Goal: Task Accomplishment & Management: Manage account settings

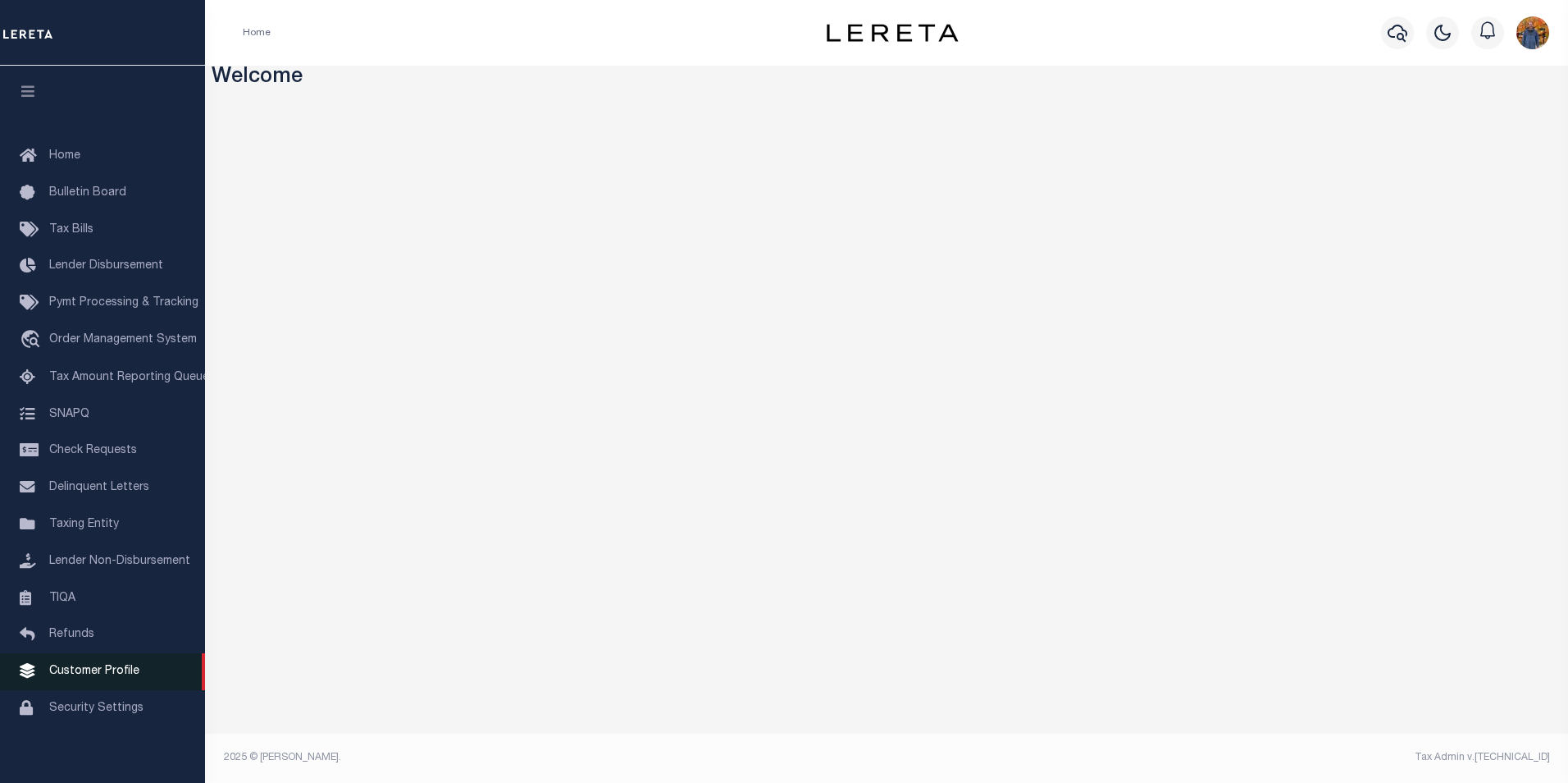
click at [72, 677] on span "Customer Profile" at bounding box center [94, 671] width 90 height 12
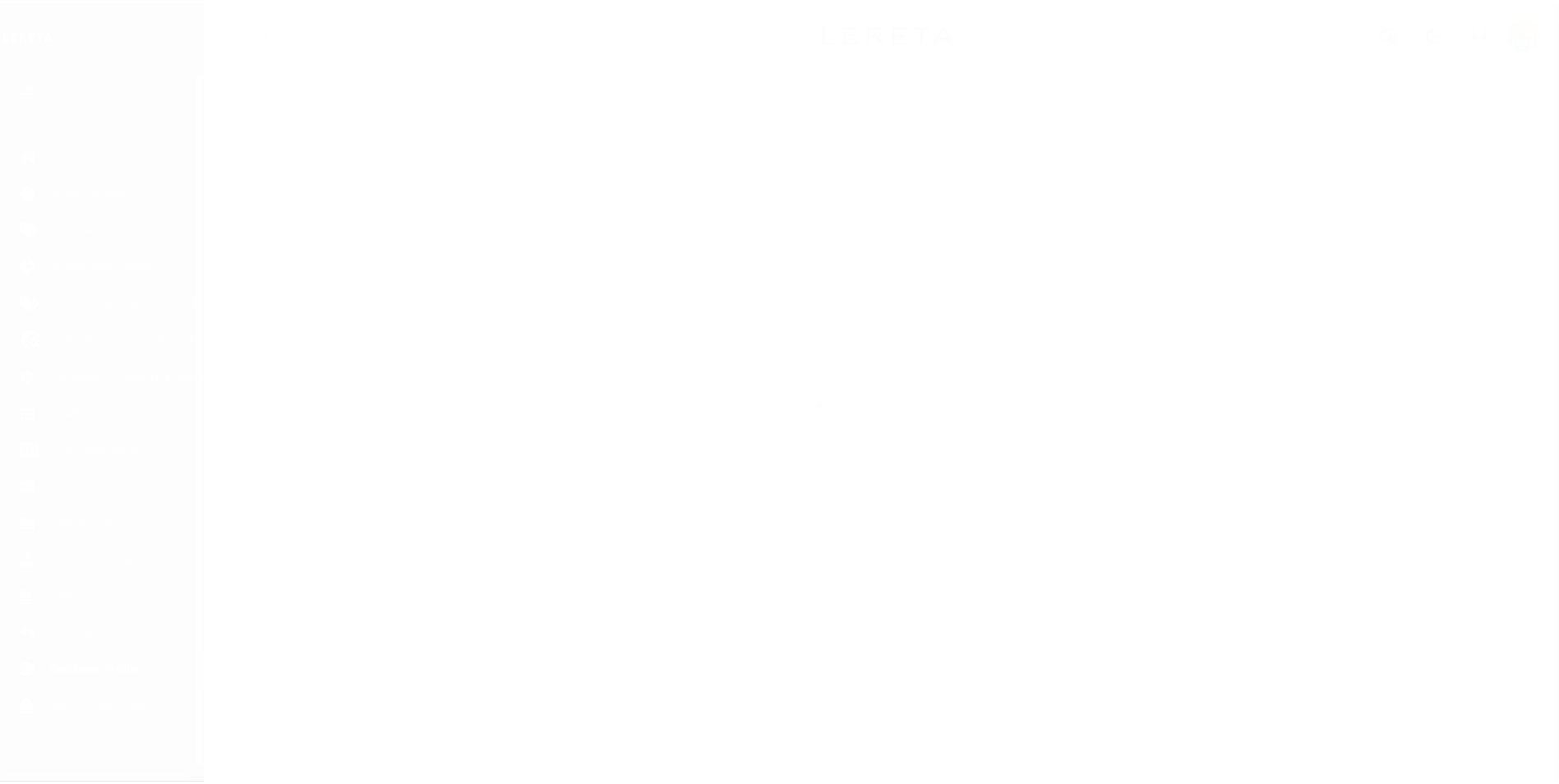
scroll to position [16, 0]
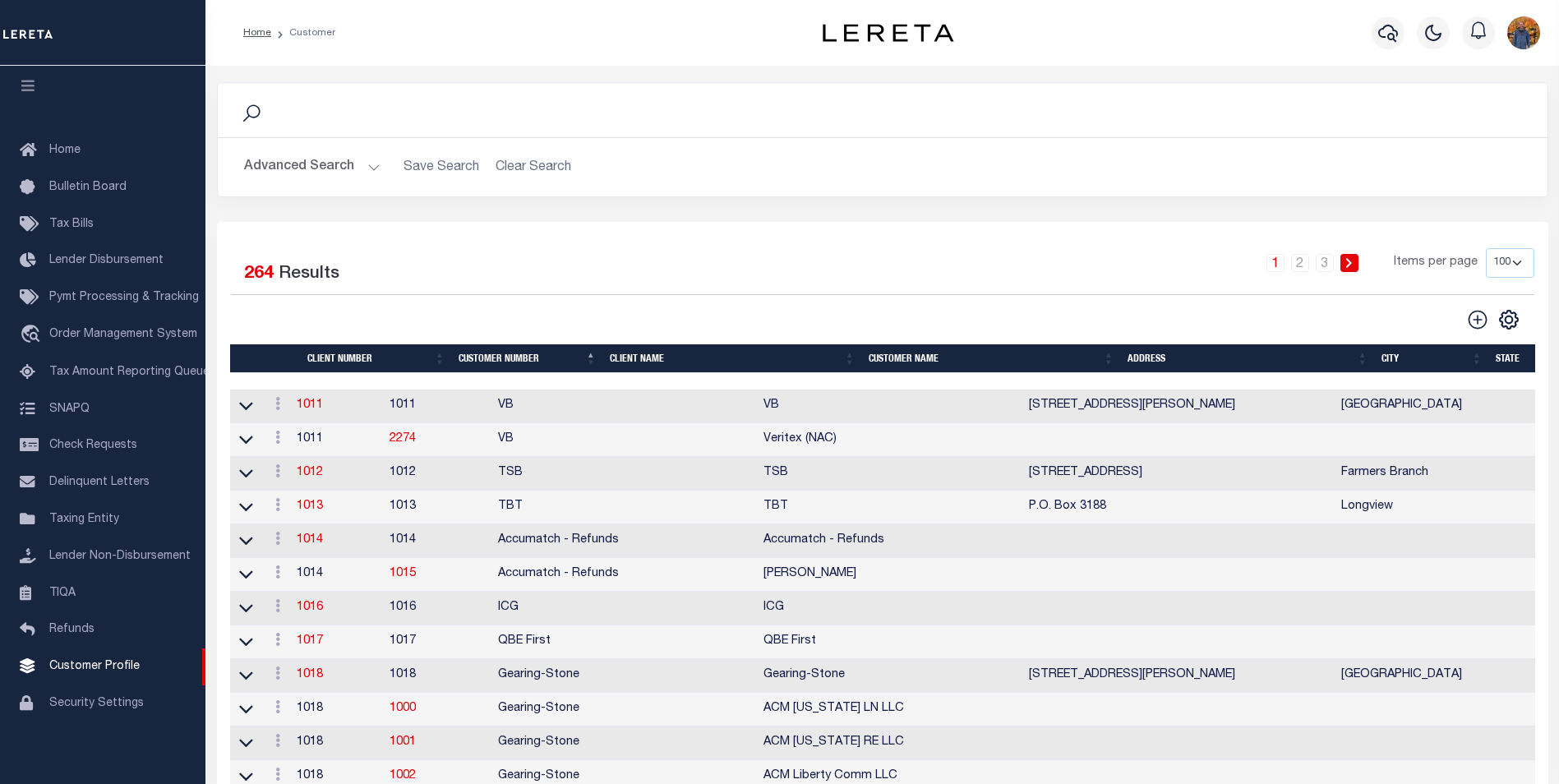
click at [1503, 265] on select "100 200 400" at bounding box center [1511, 263] width 48 height 30
select select "400"
click at [1486, 248] on select "100 200 400" at bounding box center [1511, 263] width 48 height 30
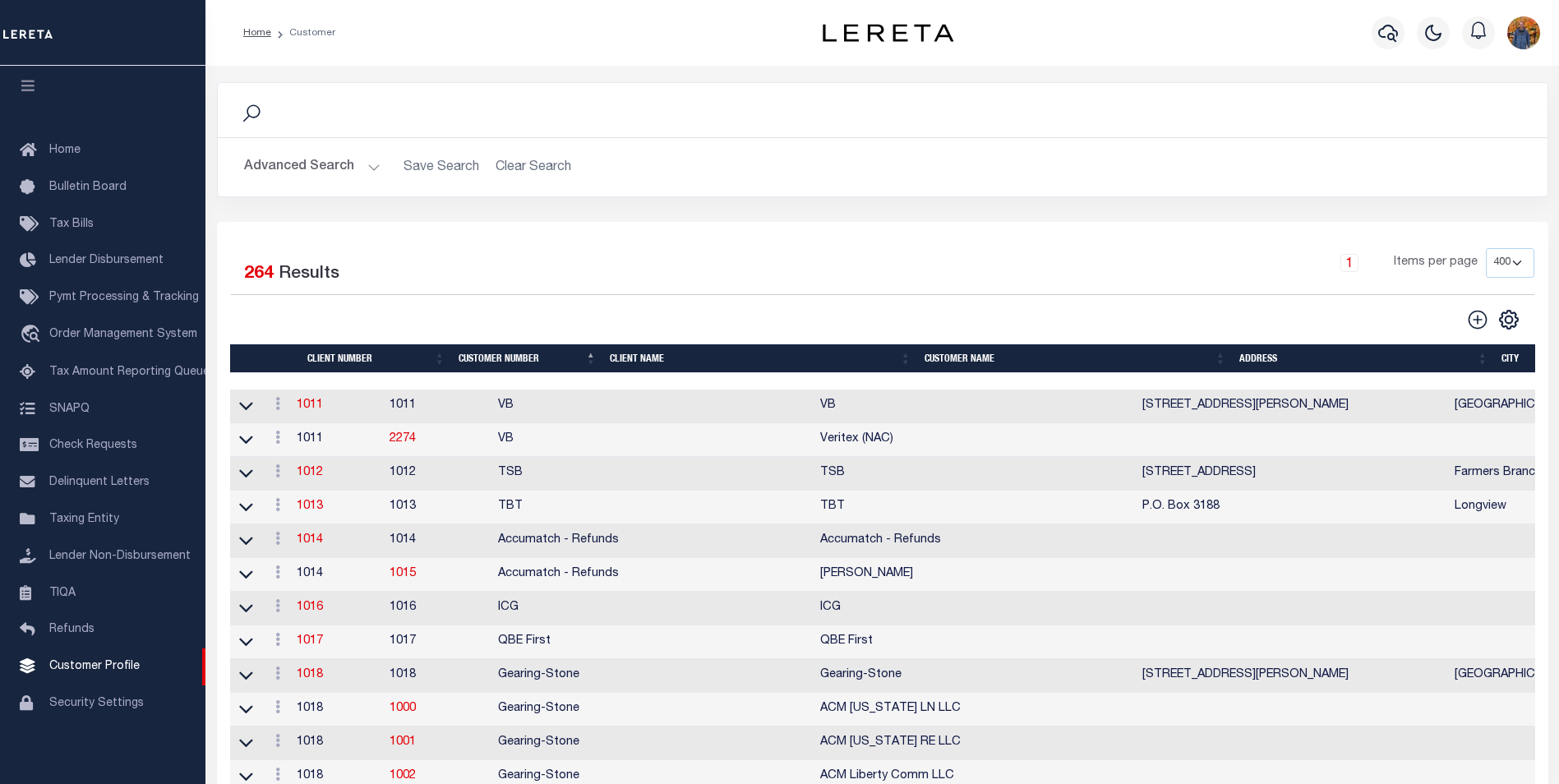
click at [870, 289] on div "1 Items per page 100 200 400" at bounding box center [1049, 270] width 972 height 43
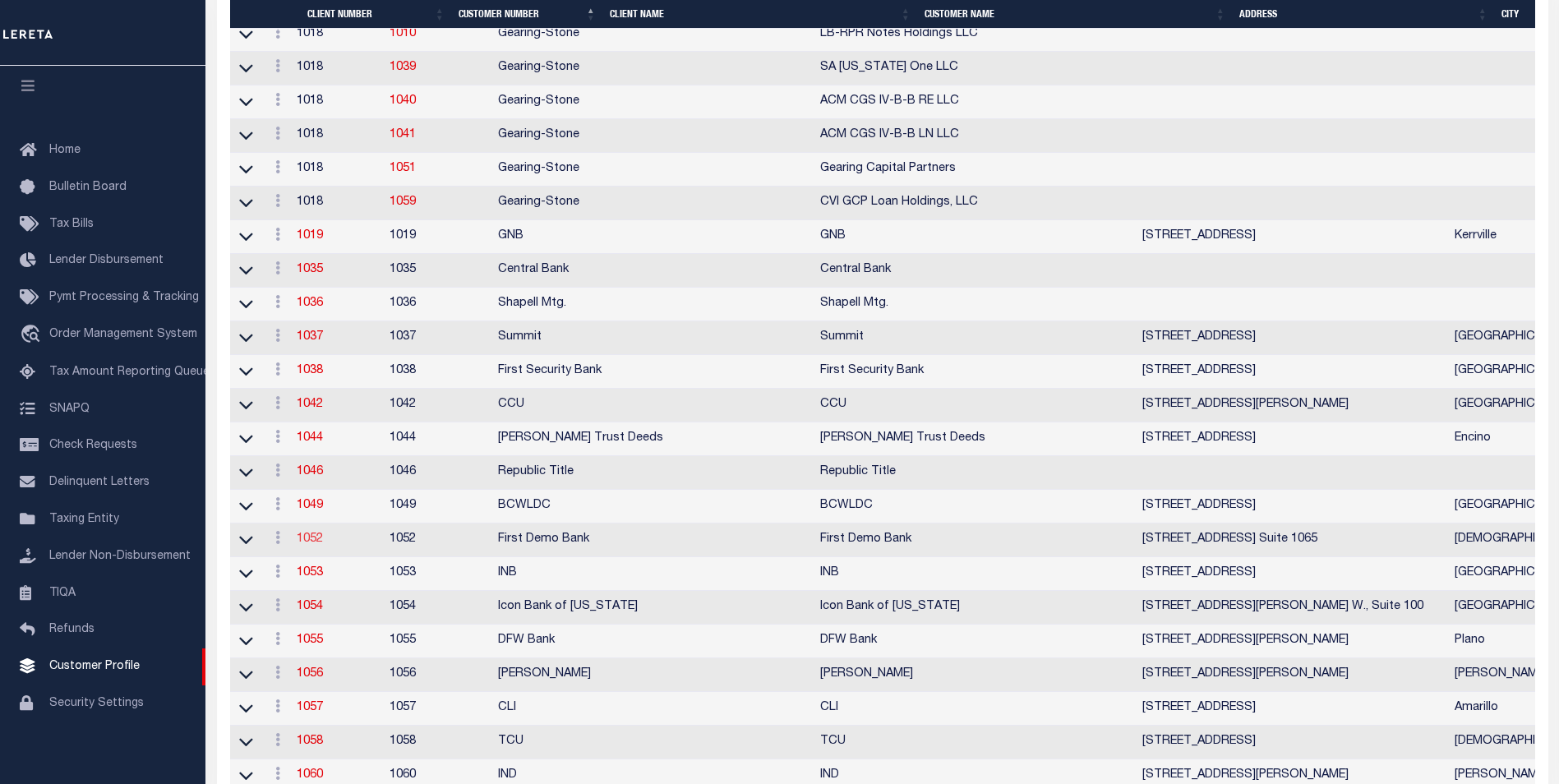
click at [317, 545] on link "1052" at bounding box center [309, 538] width 26 height 12
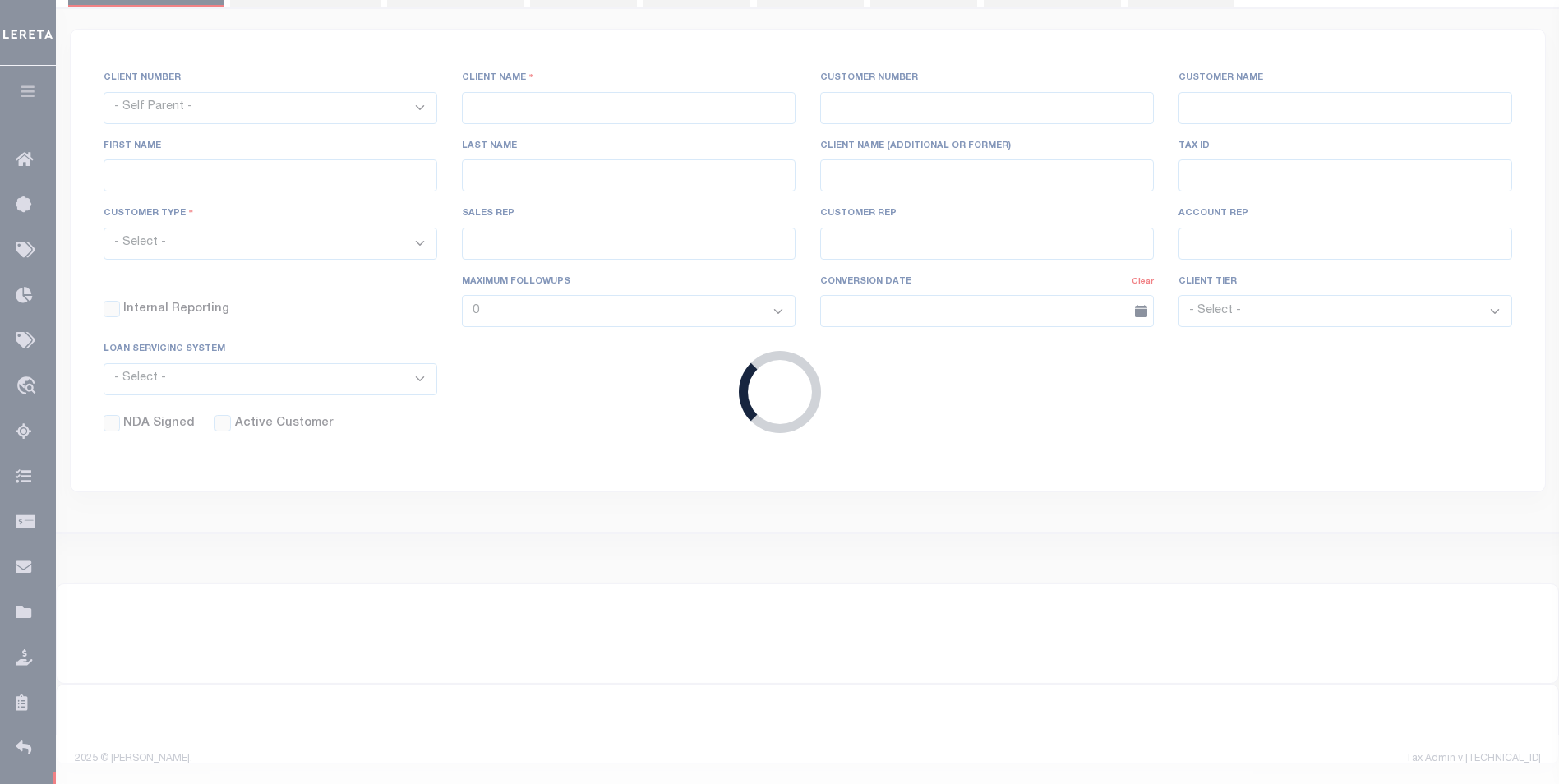
scroll to position [229, 0]
select select
type input "First Demo Bank"
type input "1052"
type input "First Demo Bank"
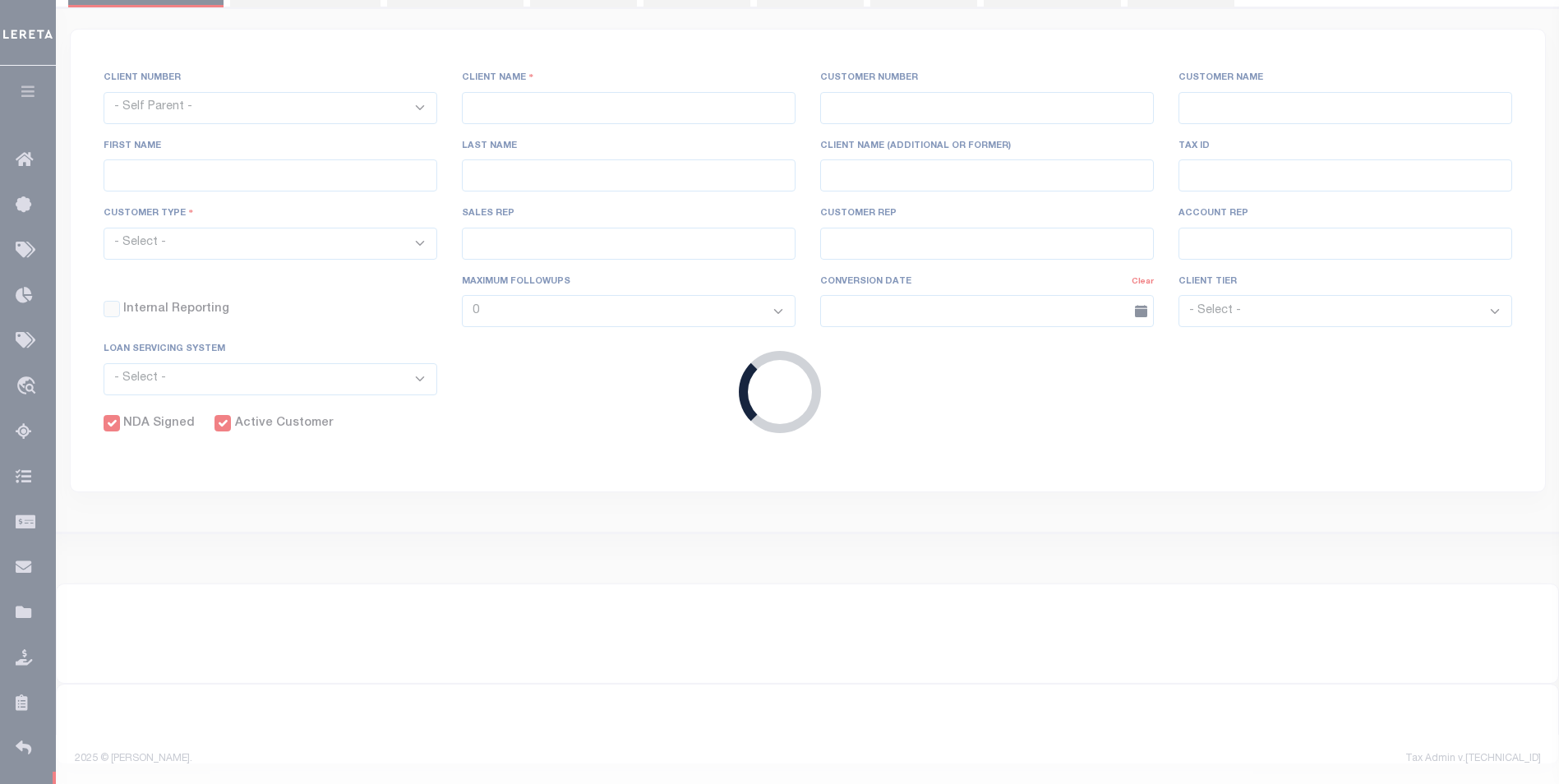
select select "Mixed Portfolio"
type input "Freddy Rodriguez"
type input "10/30/2022"
select select "Tier 1"
checkbox input "true"
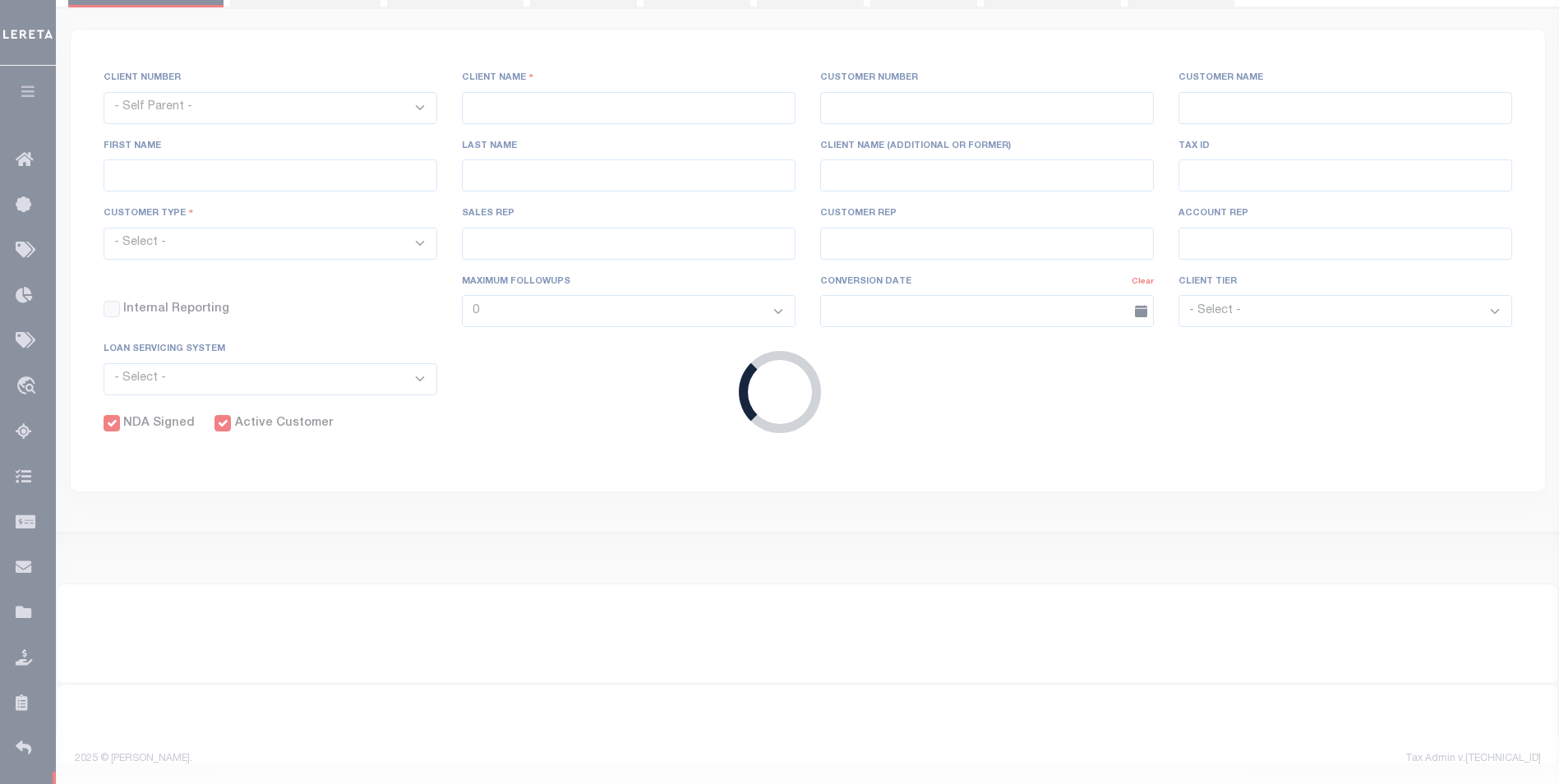
checkbox input "true"
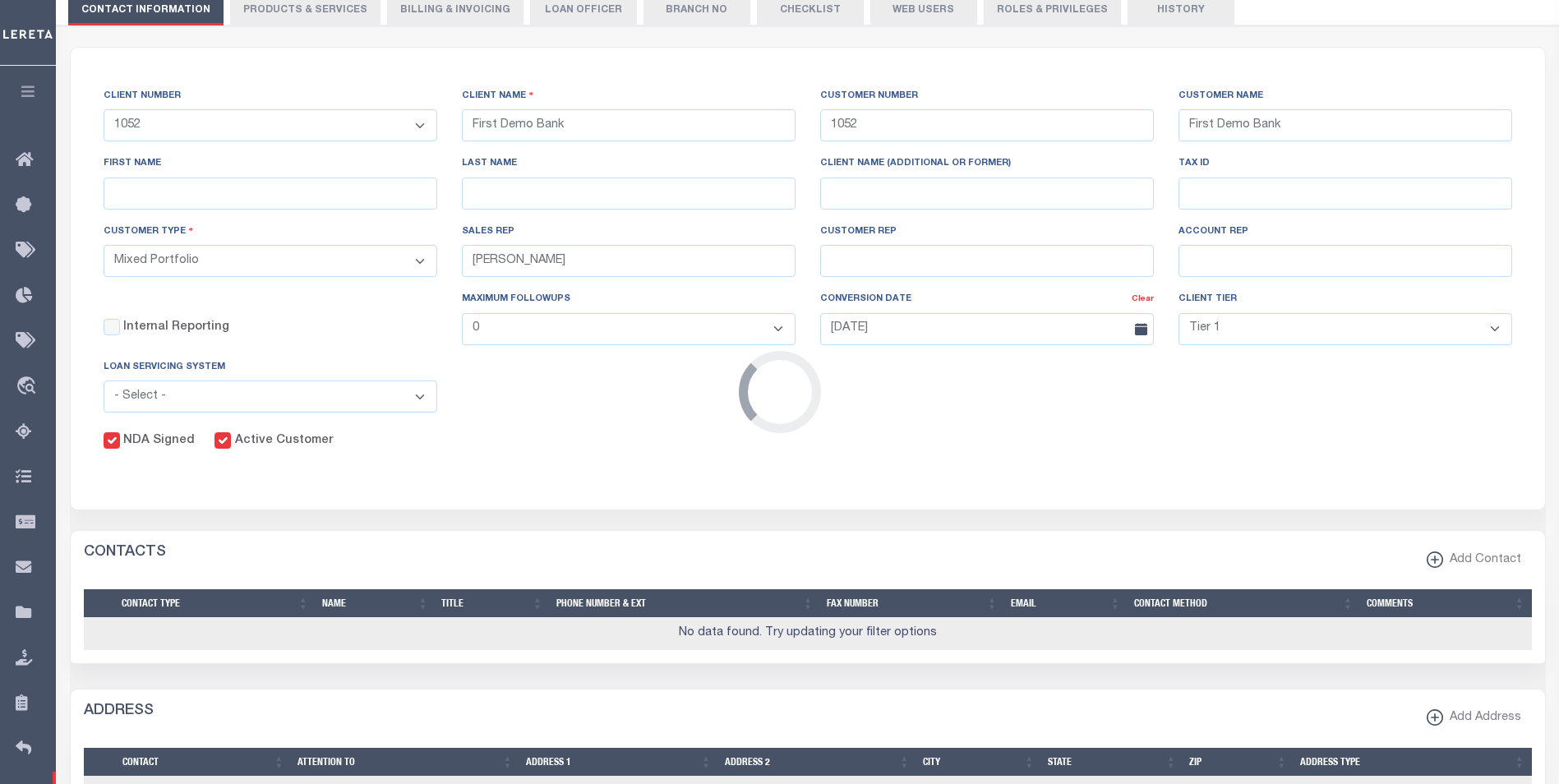
scroll to position [0, 0]
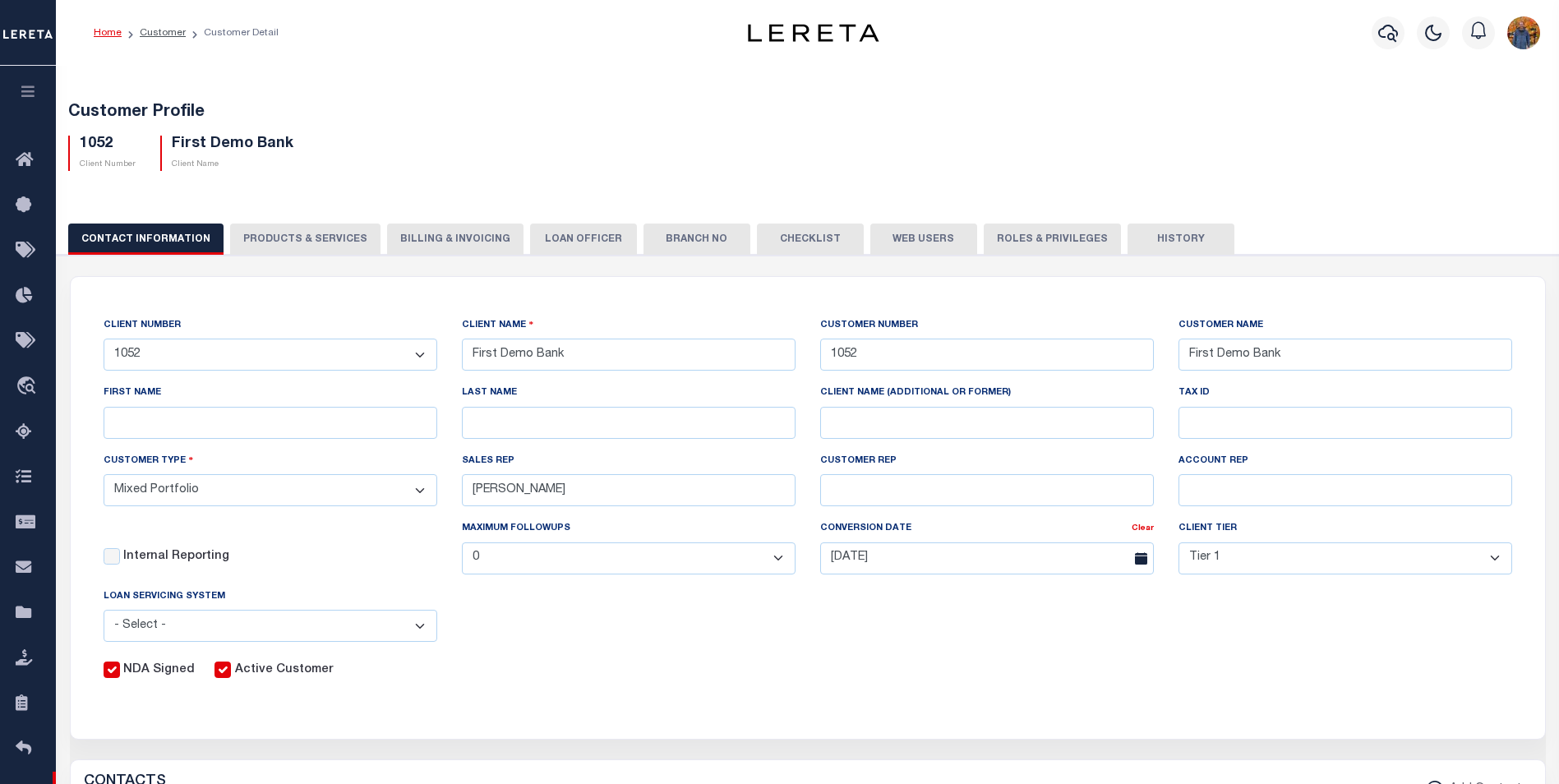
click at [914, 247] on button "Web Users" at bounding box center [923, 238] width 107 height 31
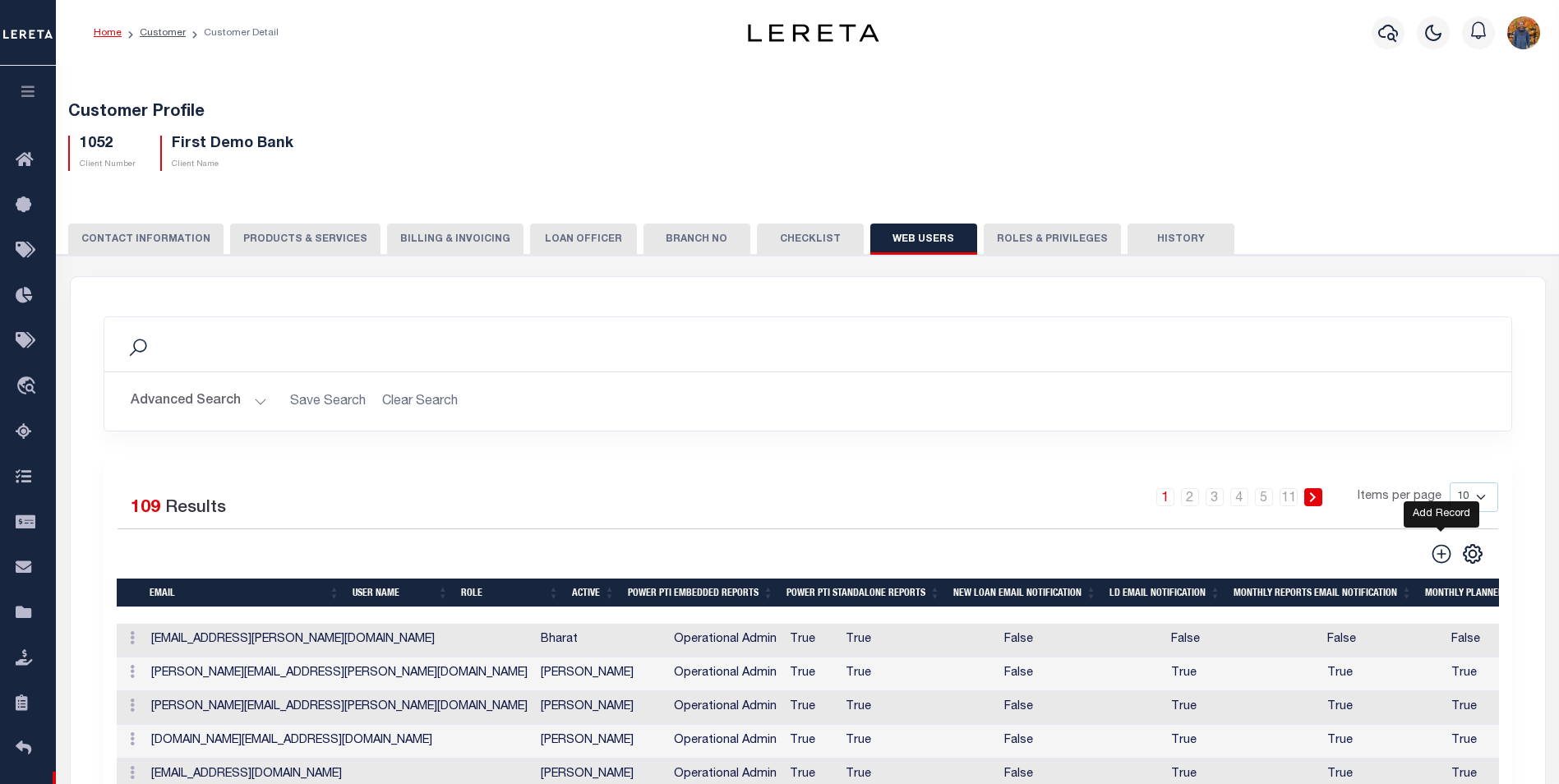
click at [1440, 552] on icon at bounding box center [1442, 554] width 22 height 22
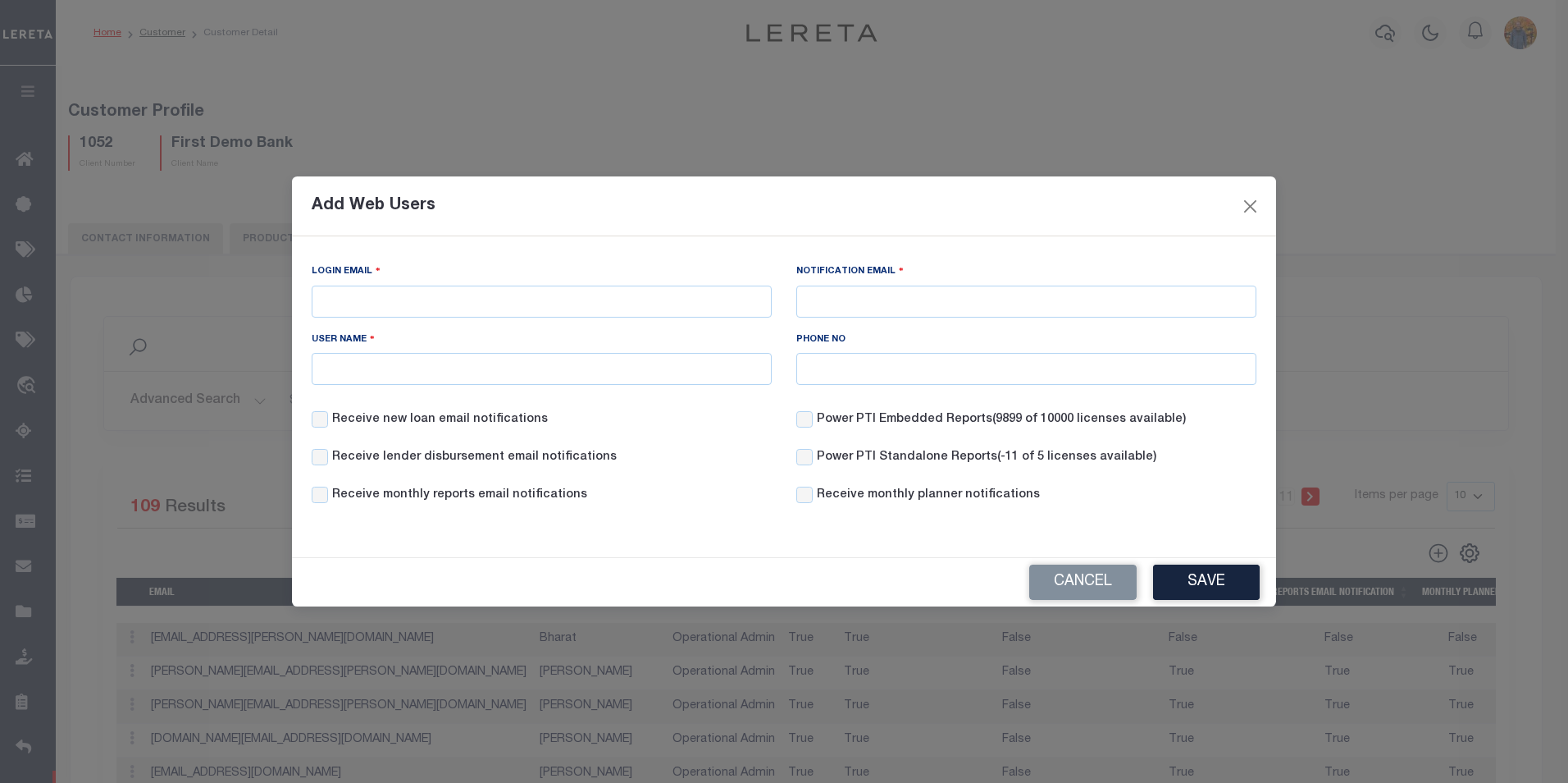
click at [1445, 321] on div "Add Web Users Login Email Notification Email User Name Phone NO Cancel Save" at bounding box center [784, 391] width 1568 height 783
click at [205, 533] on div "Add Web Users Login Email Notification Email User Name Phone NO Cancel Save" at bounding box center [784, 391] width 1568 height 783
click at [1250, 209] on button "Close" at bounding box center [1250, 206] width 21 height 21
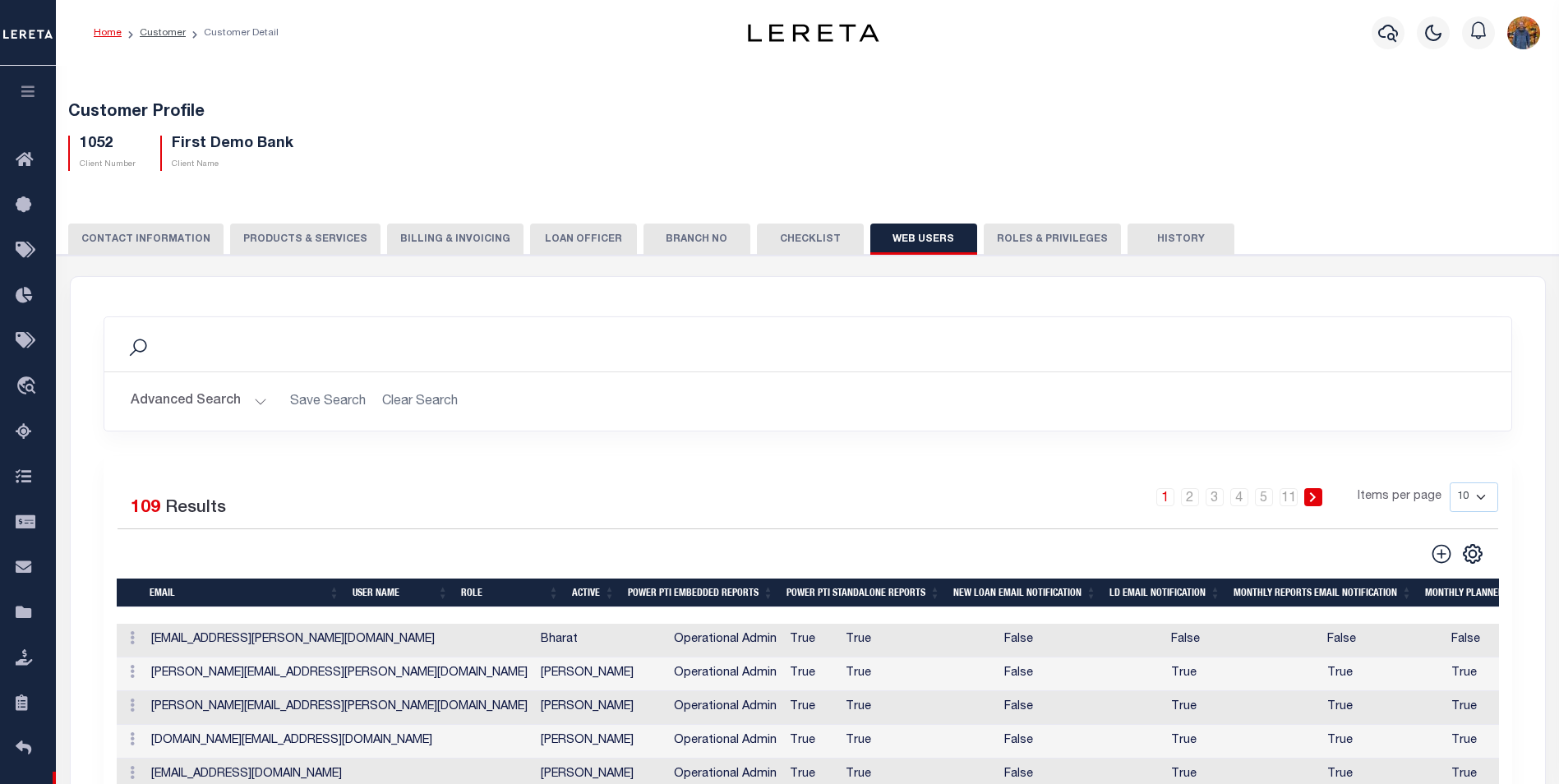
click at [611, 450] on div "Search Advanced Search Save Search Clear Search Is Is" at bounding box center [808, 386] width 1433 height 140
click at [1489, 498] on select "10 25 50 100" at bounding box center [1474, 496] width 48 height 30
select select "100"
click at [1450, 482] on select "10 25 50 100" at bounding box center [1474, 496] width 48 height 30
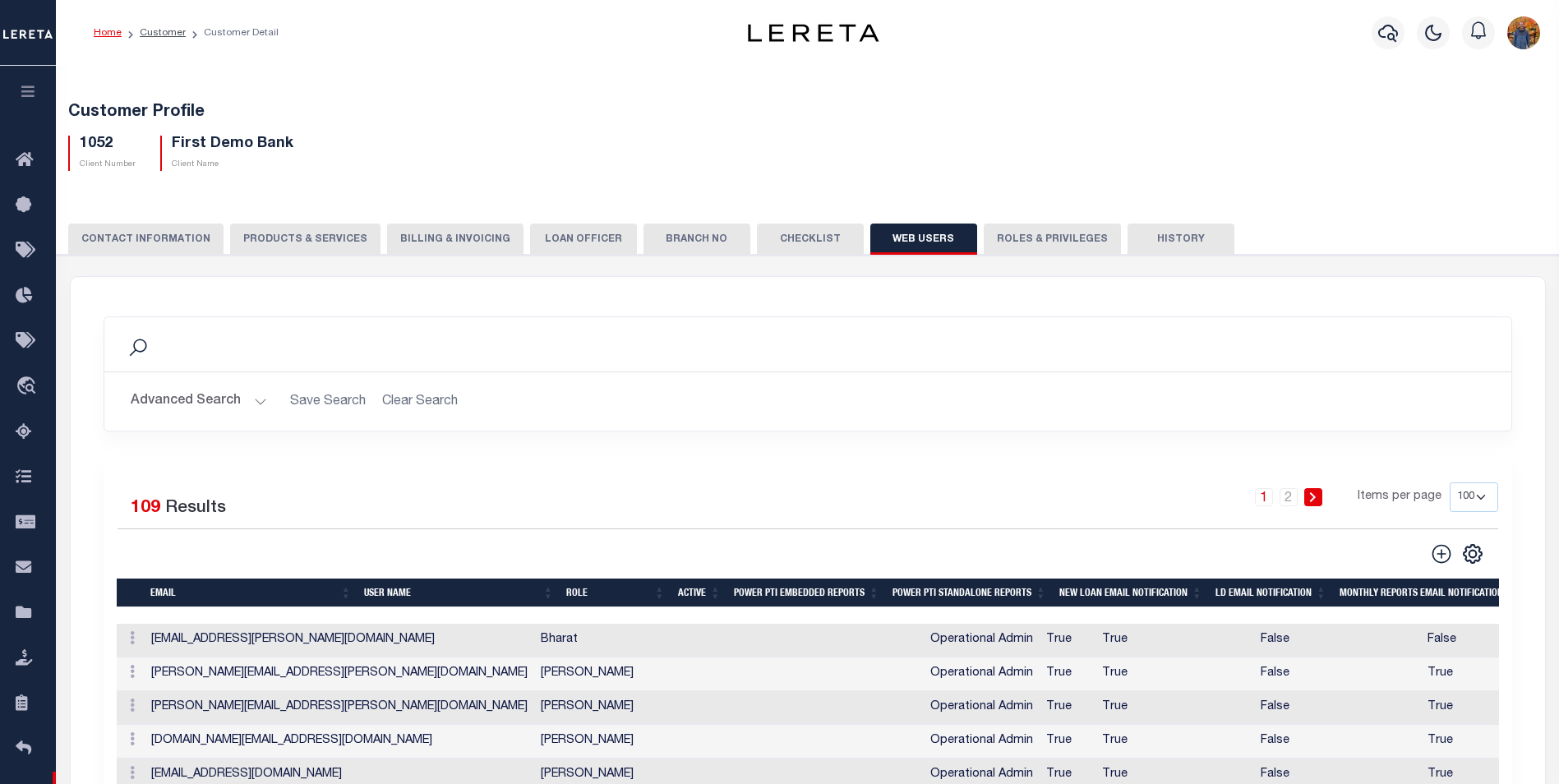
scroll to position [1799, 0]
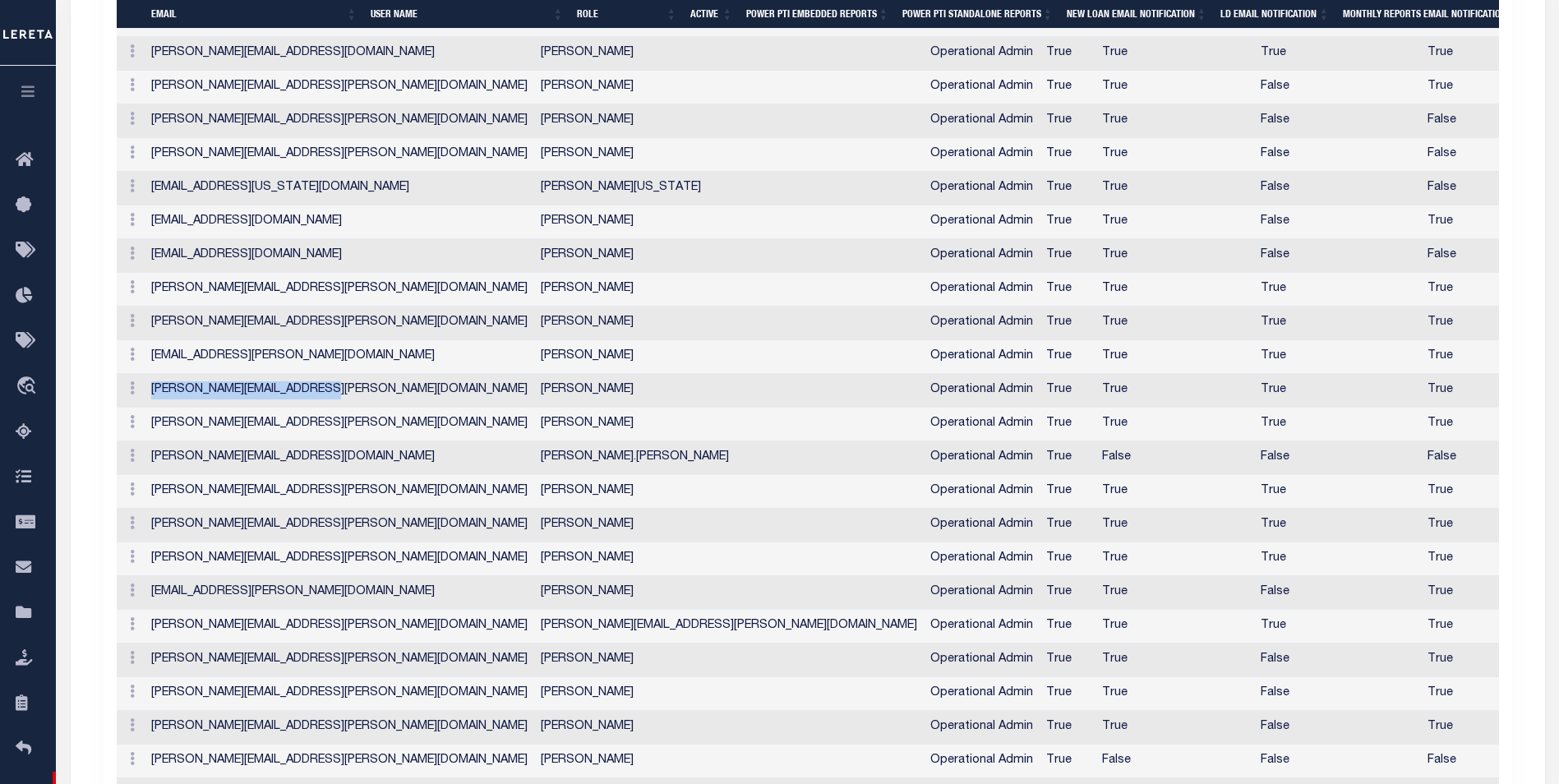
drag, startPoint x: 329, startPoint y: 394, endPoint x: 146, endPoint y: 392, distance: 183.0
click at [146, 392] on td "danny.morales@accumatch.com" at bounding box center [339, 391] width 390 height 34
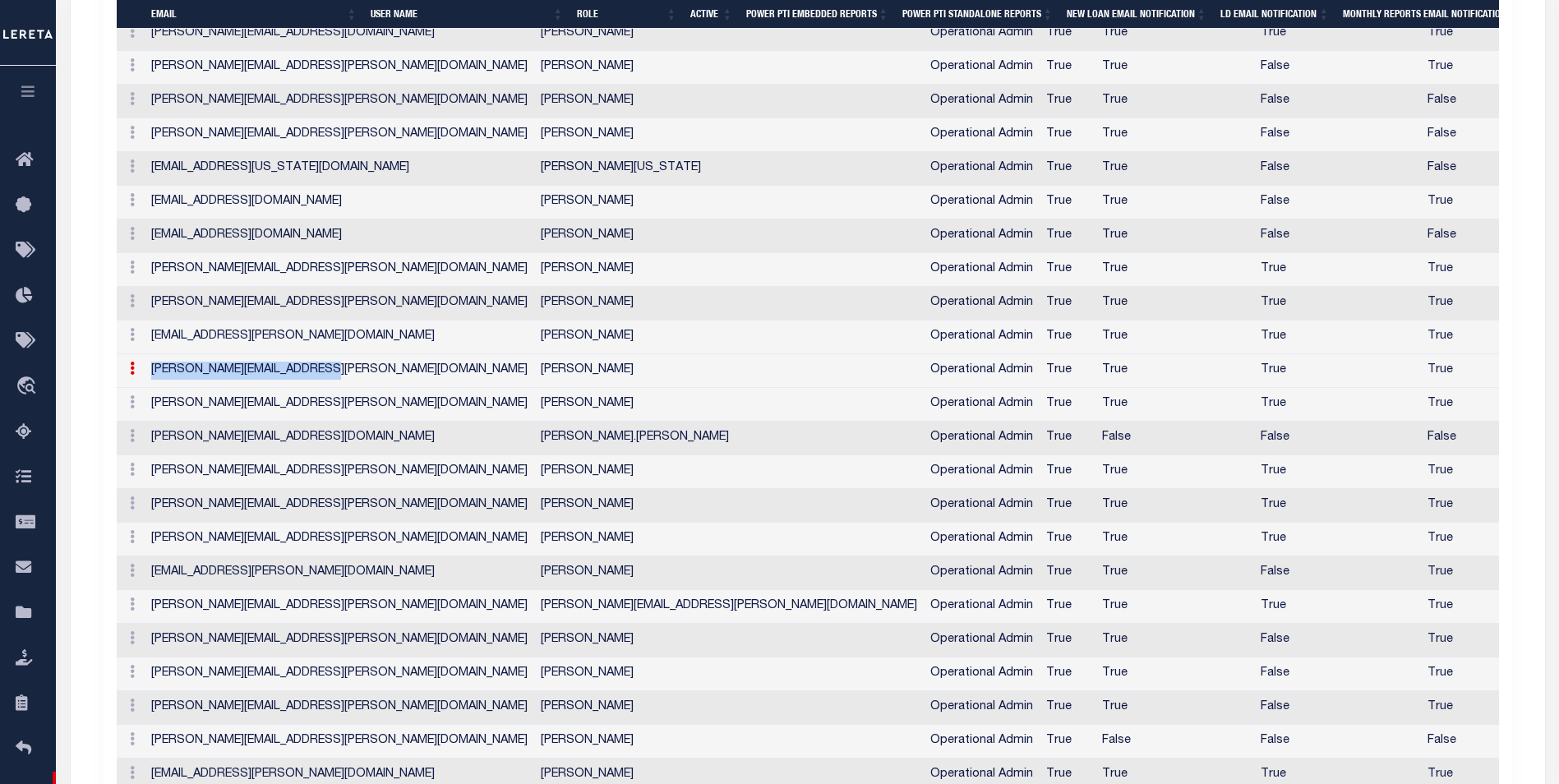
scroll to position [1796, 0]
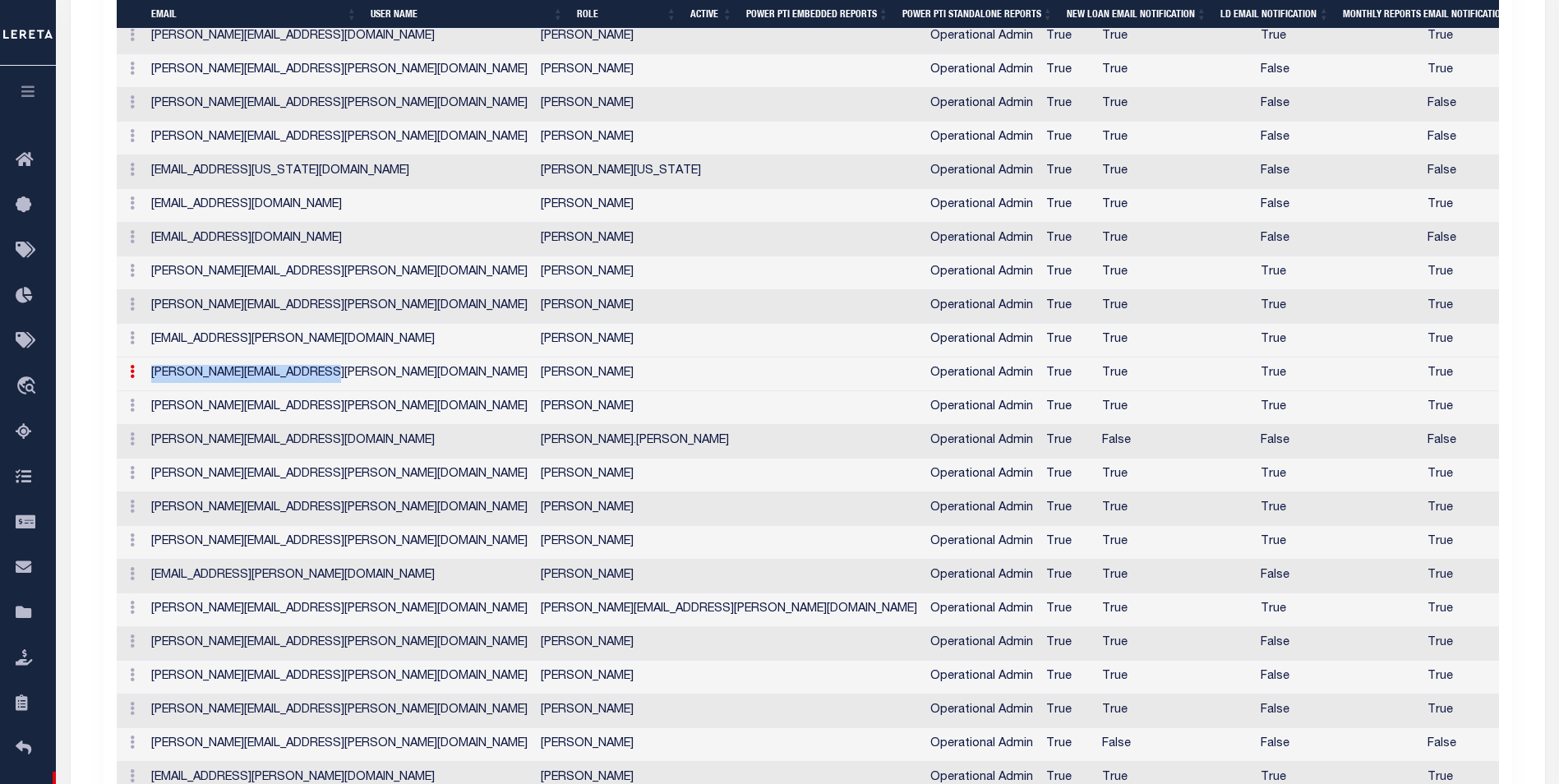
copy td "danny.morales@accumatch.com"
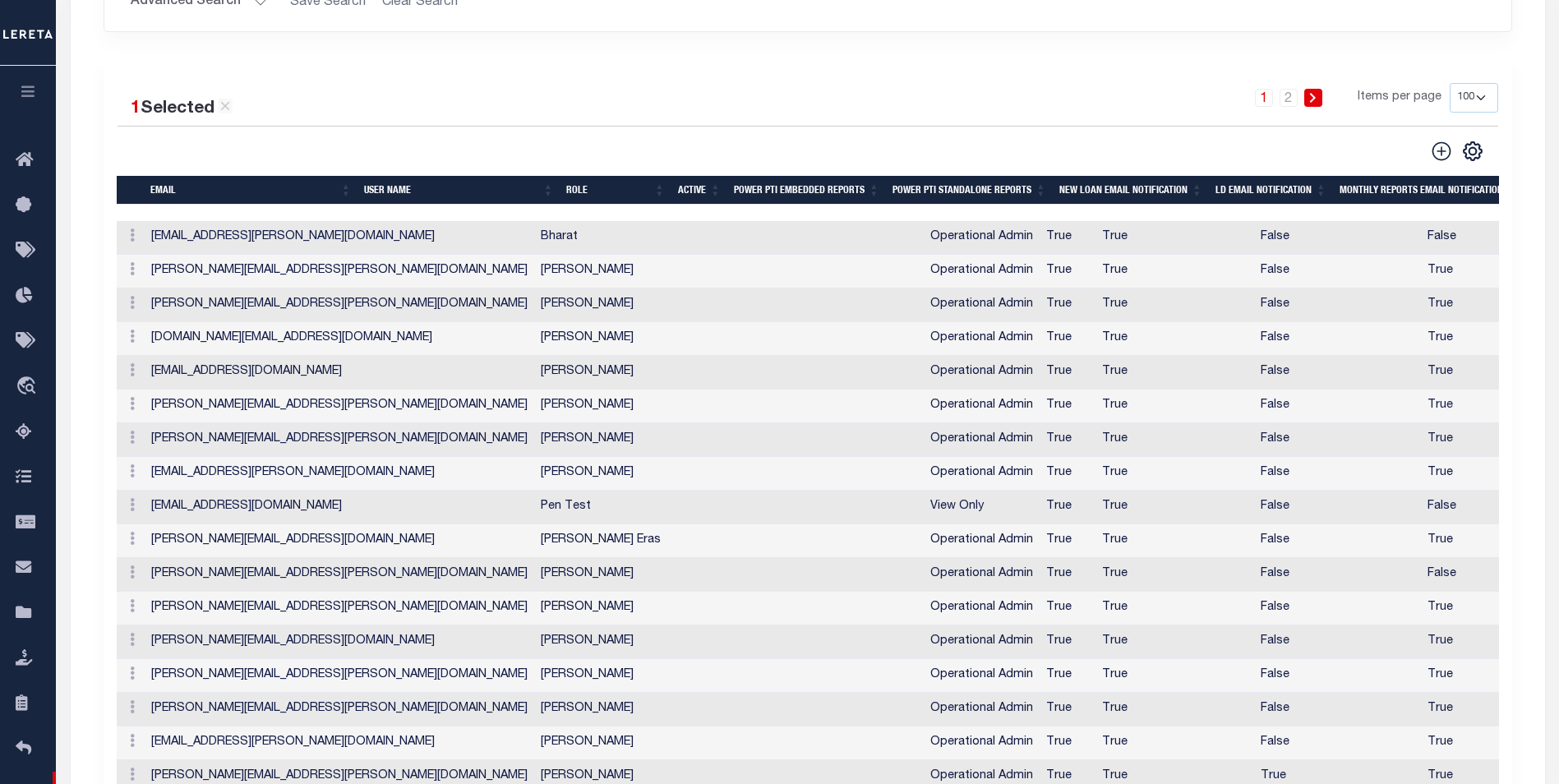
scroll to position [71, 0]
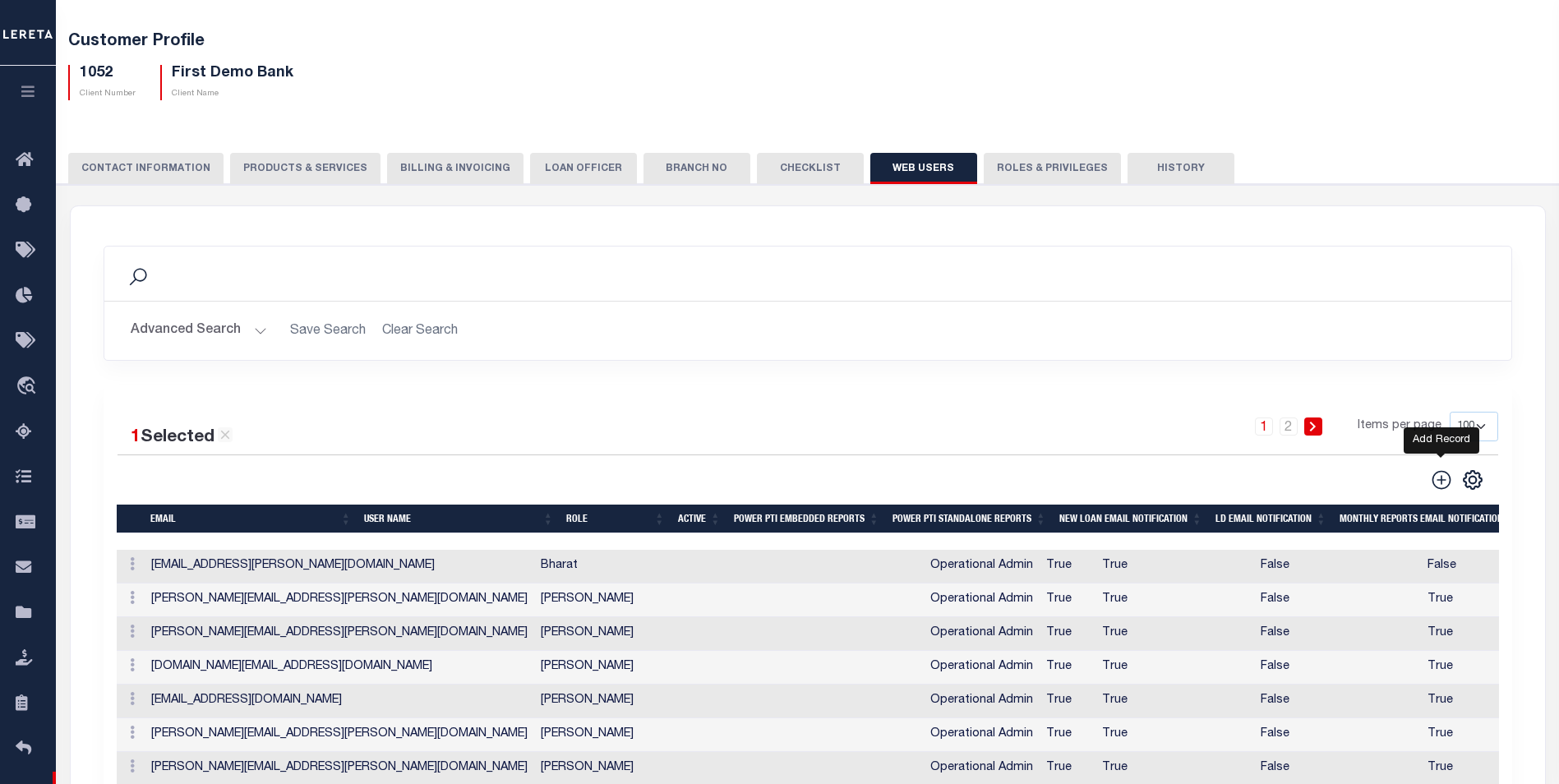
click at [1441, 479] on icon at bounding box center [1441, 479] width 19 height 19
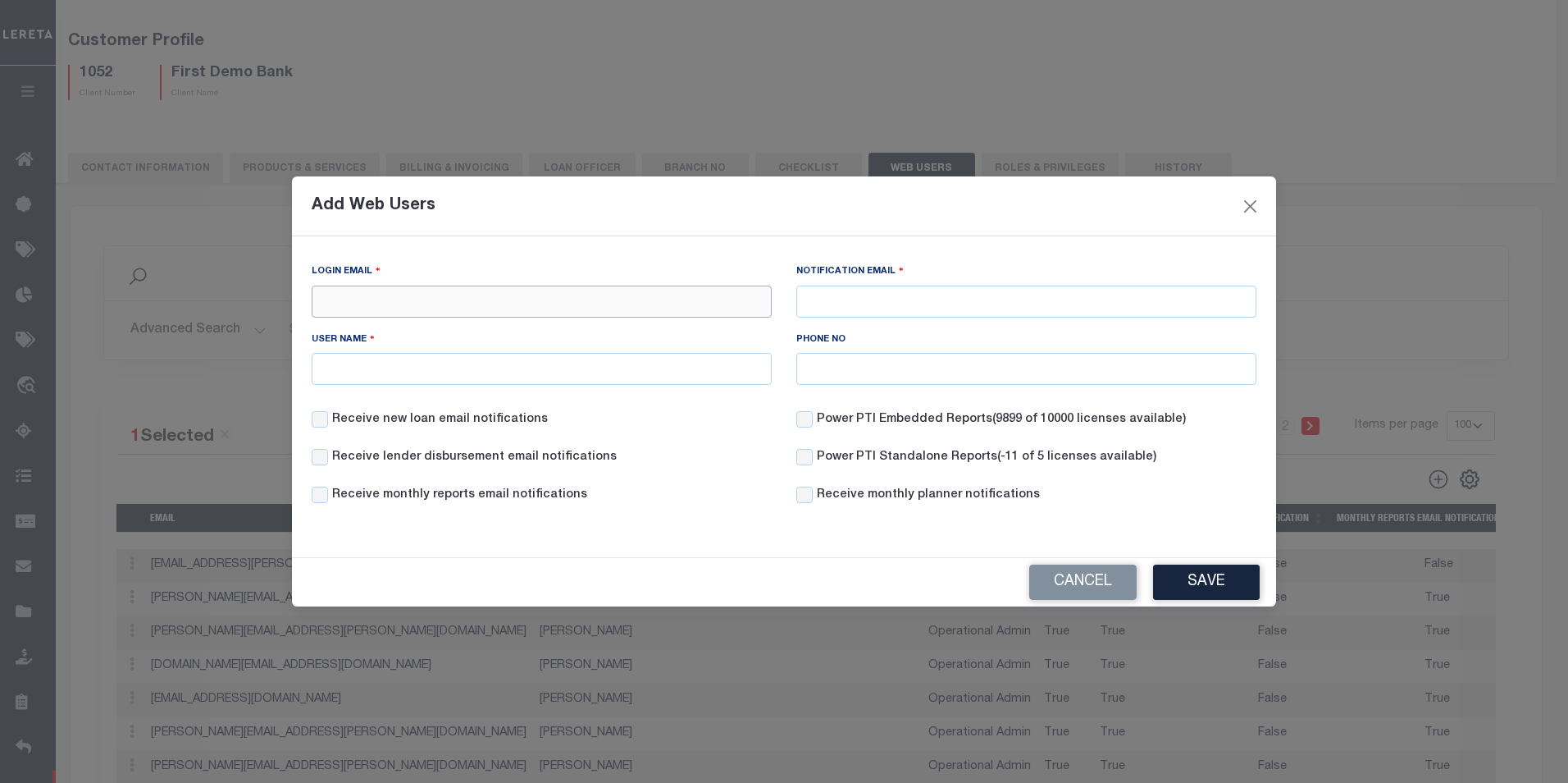
click at [423, 294] on input "Login Email" at bounding box center [541, 302] width 460 height 32
paste input "danny.morales@accumatch.com"
drag, startPoint x: 355, startPoint y: 297, endPoint x: 295, endPoint y: 295, distance: 60.0
click at [295, 295] on div "Login Email danny.morales@accumatch.com Notification Email User Name Phone NO" at bounding box center [784, 390] width 984 height 308
click at [1469, 142] on div "Add Web Users Login Email danny.morales@accumatch.com Notification Email User N…" at bounding box center [784, 391] width 1568 height 783
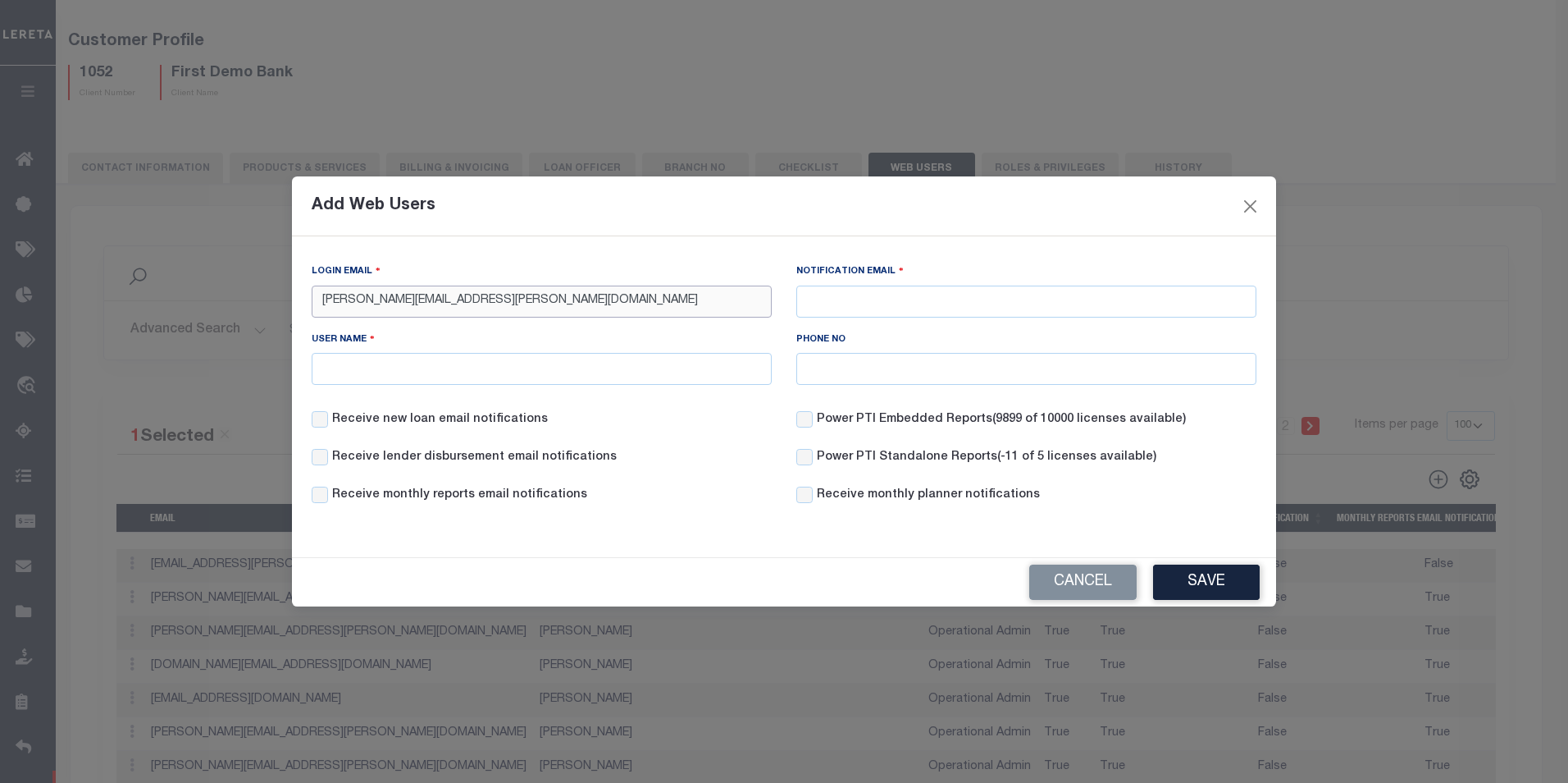
drag, startPoint x: 400, startPoint y: 296, endPoint x: 297, endPoint y: 297, distance: 103.0
click at [297, 297] on div "Login Email danny.morales@accumatch.com Notification Email User Name Phone NO" at bounding box center [784, 390] width 984 height 308
paste input "FCabrera-c@lereta.com"
click at [333, 302] on input "FCabrera@accumatch.com" at bounding box center [541, 302] width 460 height 32
type input "fausto.cabrera@accumatch.com"
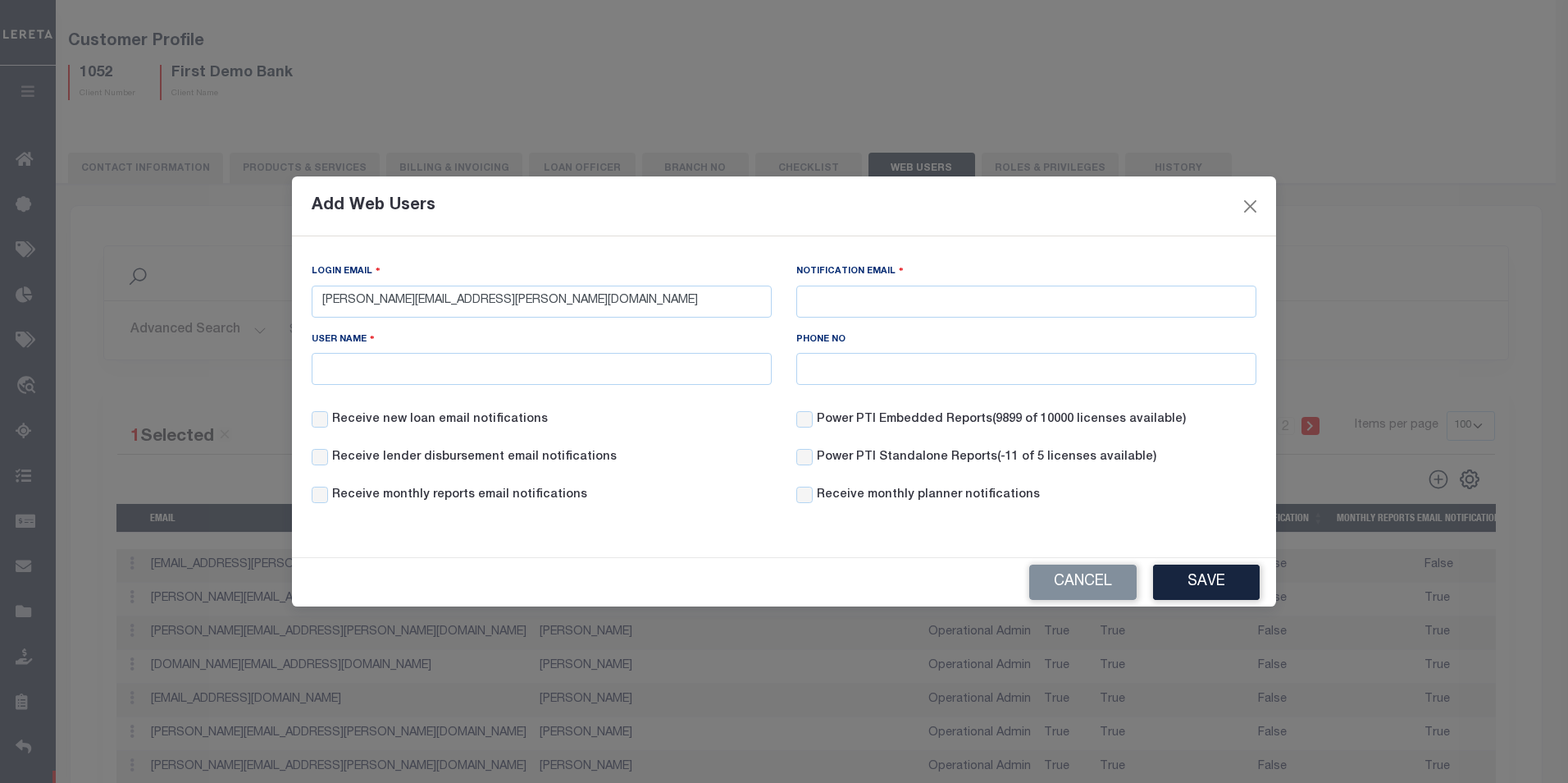
click at [75, 360] on div "Add Web Users Login Email fausto.cabrera@accumatch.com Notification Email User …" at bounding box center [784, 391] width 1568 height 783
click at [469, 375] on input "User Name" at bounding box center [541, 369] width 460 height 32
drag, startPoint x: 400, startPoint y: 294, endPoint x: 301, endPoint y: 290, distance: 99.1
click at [301, 290] on div "Login Email fausto.cabrera@accumatch.com" at bounding box center [542, 295] width 485 height 67
click at [357, 378] on input "User Name" at bounding box center [541, 369] width 460 height 32
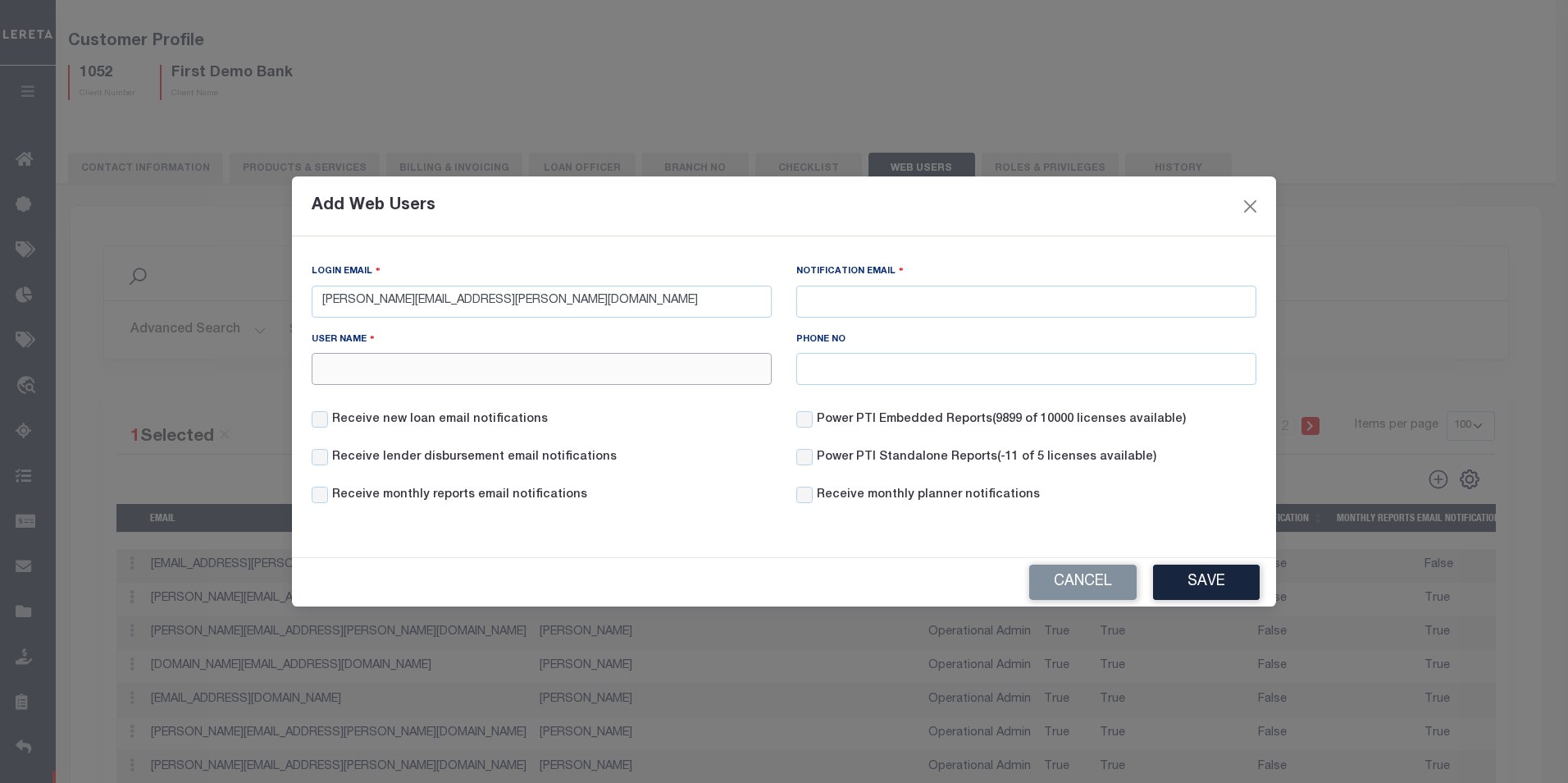
paste input "fausto.cabrera"
click at [326, 363] on input "fausto.cabrera" at bounding box center [541, 369] width 460 height 32
type input "Fausto Cabrera"
click at [846, 292] on input "Notification Email" at bounding box center [1026, 302] width 460 height 32
click at [655, 302] on input "fausto.cabrera@accumatch.com" at bounding box center [541, 302] width 460 height 32
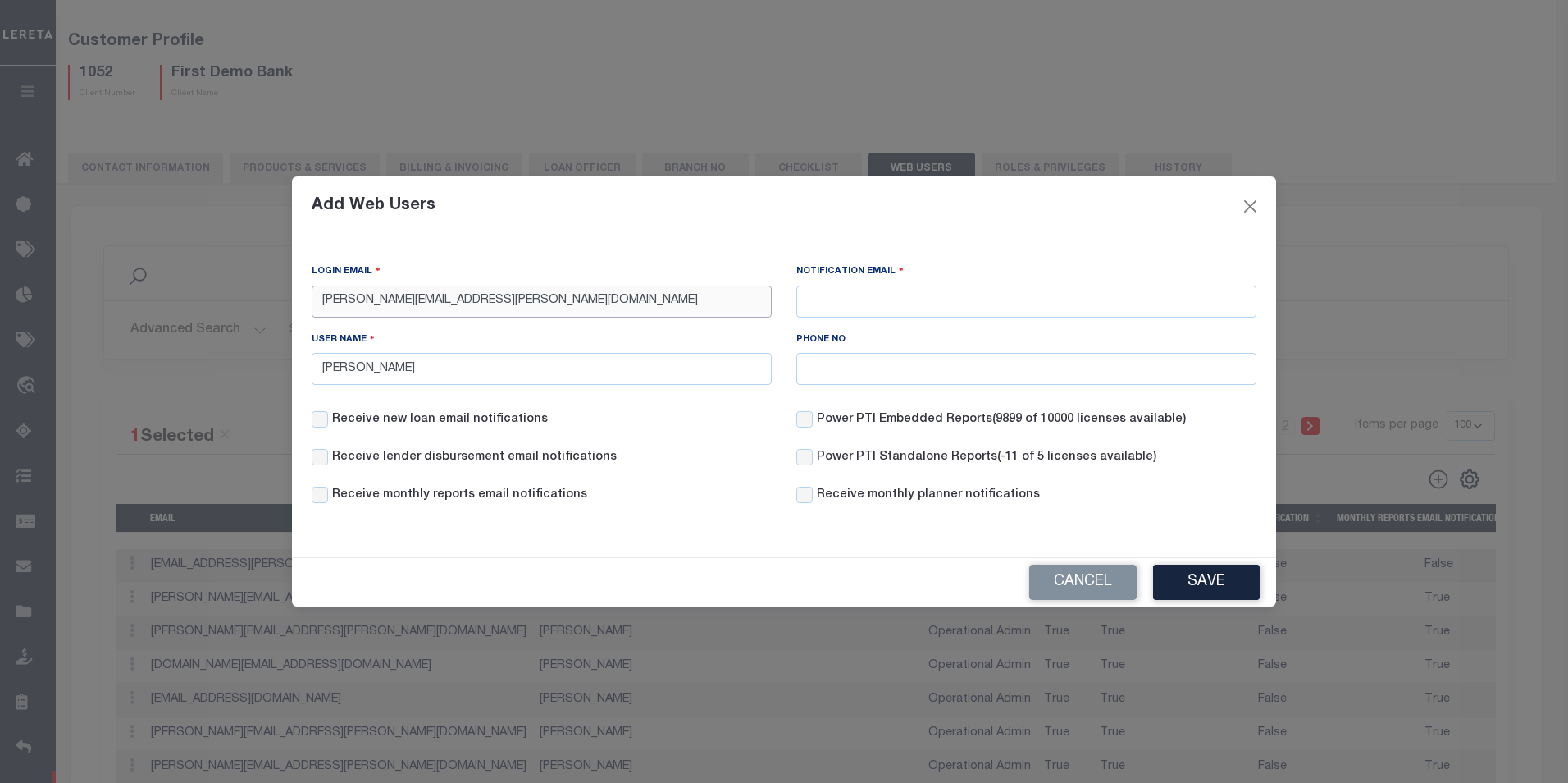
click at [336, 299] on input "fausto.cabrera@accumatch.com" at bounding box center [541, 302] width 460 height 32
click at [889, 305] on input "Notification Email" at bounding box center [1026, 302] width 460 height 32
paste input "fausto.cabrera@accumatch.com"
type input "fausto.cabrera@accumatch.com"
click at [358, 421] on label "Receive new loan email notifications" at bounding box center [439, 420] width 216 height 18
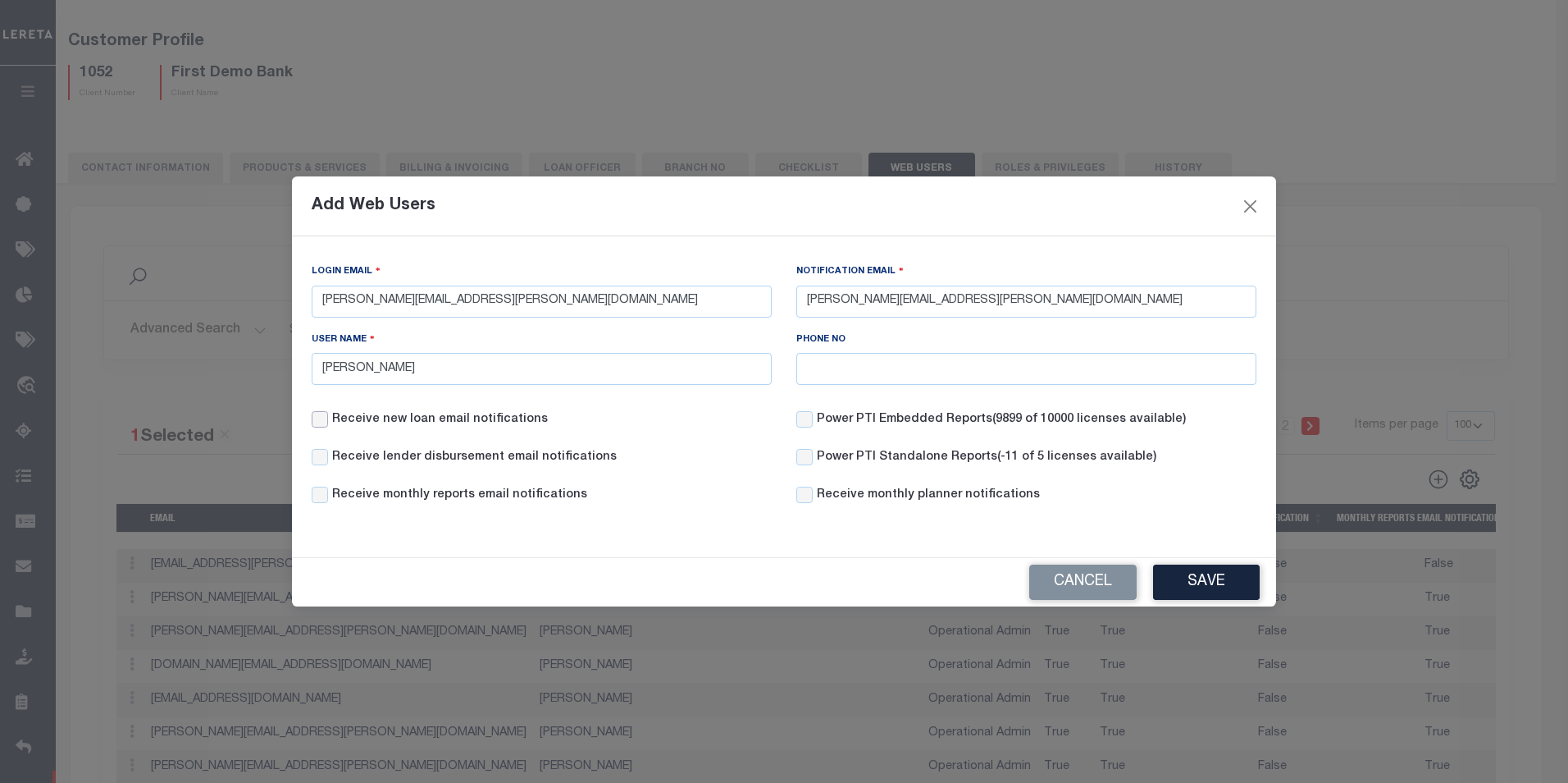
click at [328, 421] on input "Receive new loan email notifications" at bounding box center [319, 419] width 16 height 16
checkbox input "true"
click at [350, 458] on label "Receive lender disbursement email notifications" at bounding box center [474, 458] width 284 height 18
click at [328, 458] on input "Receive lender disbursement email notifications" at bounding box center [319, 457] width 16 height 16
checkbox input "true"
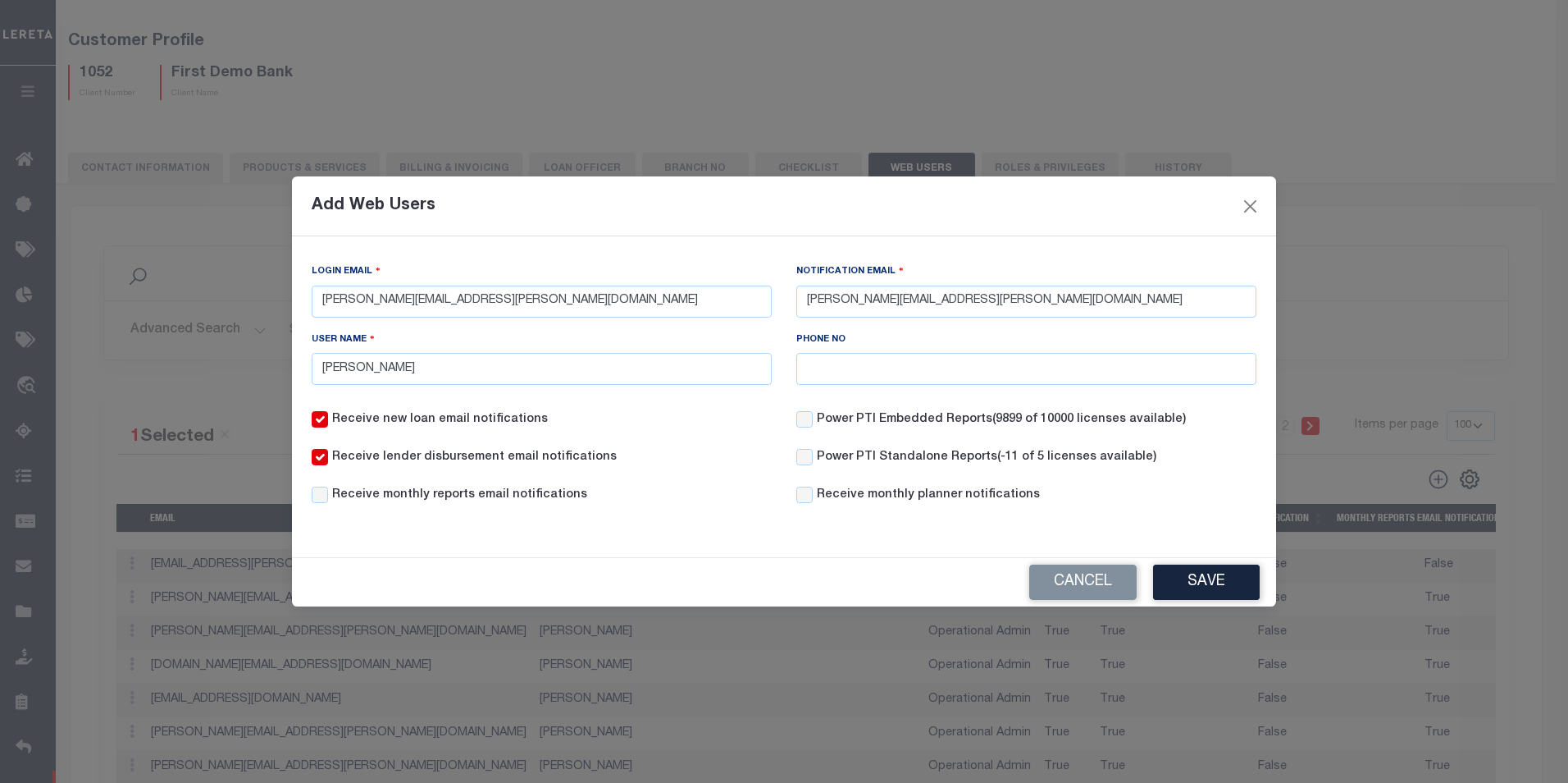
click at [346, 495] on label "Receive monthly reports email notifications" at bounding box center [459, 496] width 255 height 18
click at [328, 495] on input "Receive monthly reports email notifications" at bounding box center [319, 495] width 16 height 16
checkbox input "true"
click at [820, 418] on label "Power PTI Embedded Reports (9899 of 10000 licenses available)" at bounding box center [1001, 420] width 369 height 18
click at [813, 418] on input "Power PTI Embedded Reports (9899 of 10000 licenses available)" at bounding box center [804, 419] width 16 height 16
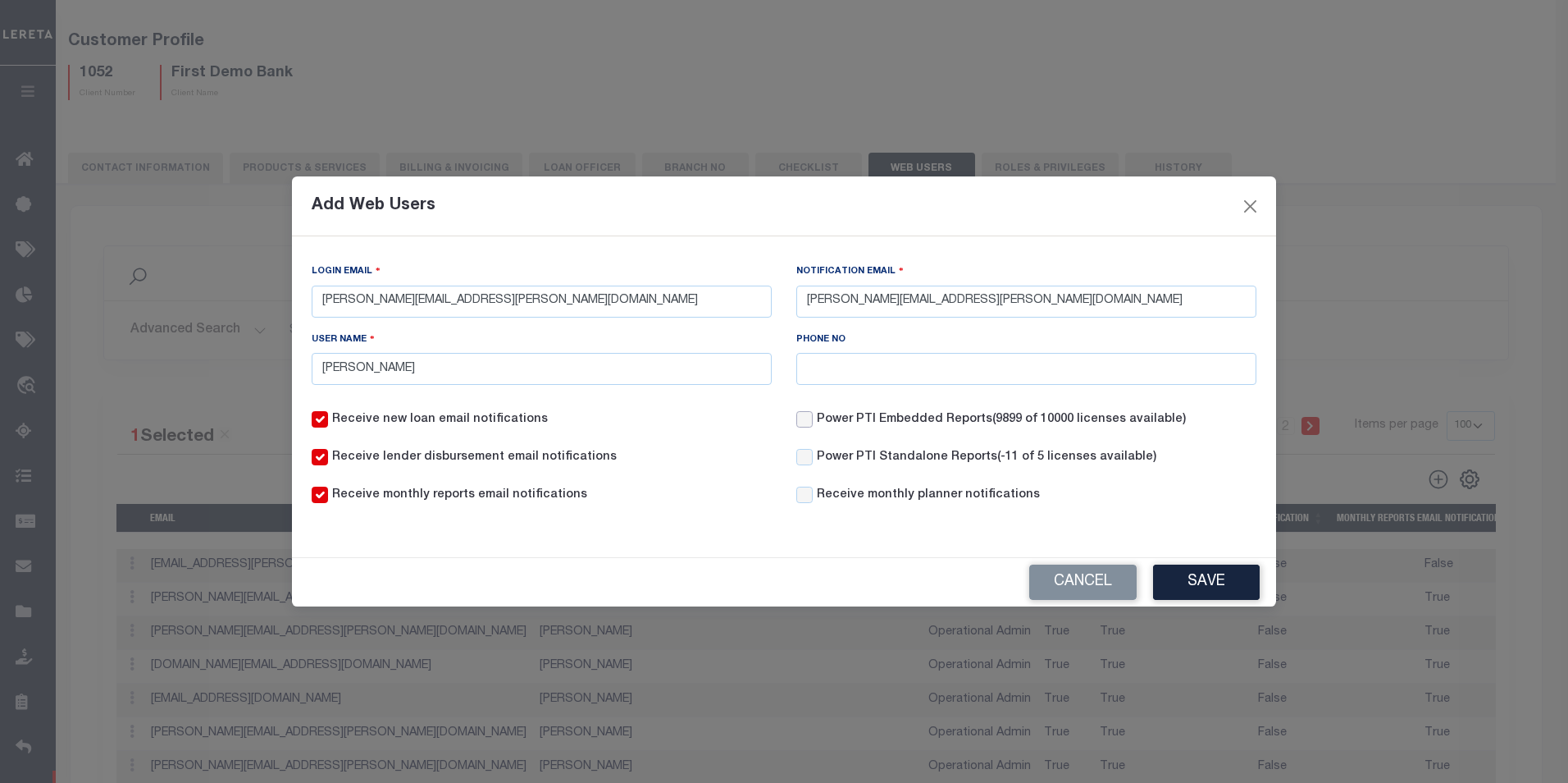
checkbox input "true"
click at [812, 461] on input "Power PTI Standalone Reports (-11 of 5 licenses available)" at bounding box center [804, 457] width 16 height 16
checkbox input "true"
click at [805, 498] on input "Receive monthly planner notifications" at bounding box center [804, 495] width 16 height 16
checkbox input "true"
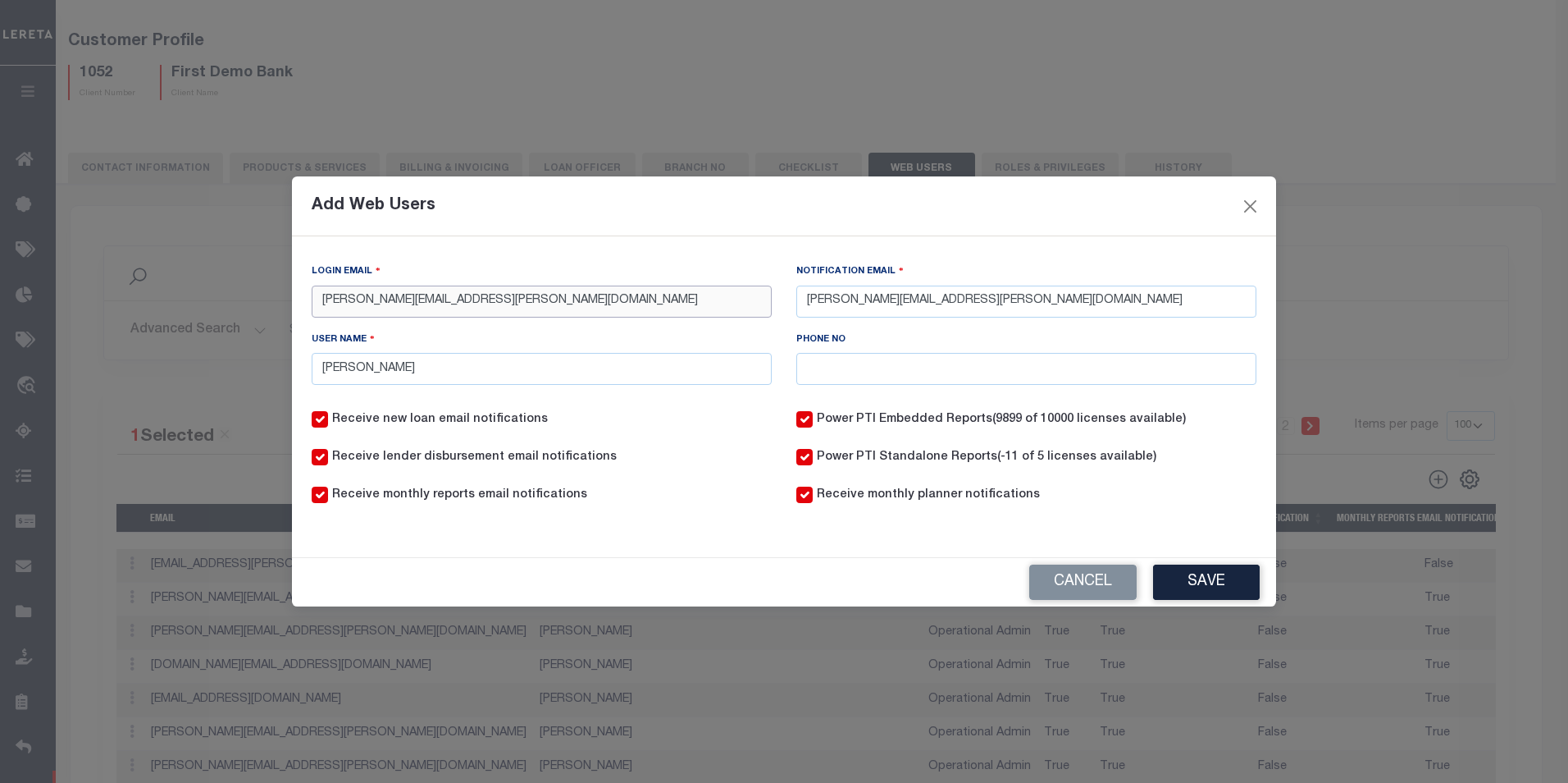
click at [596, 298] on input "fausto.cabrera@accumatch.com" at bounding box center [541, 302] width 460 height 32
click at [1219, 584] on button "Save" at bounding box center [1206, 582] width 106 height 35
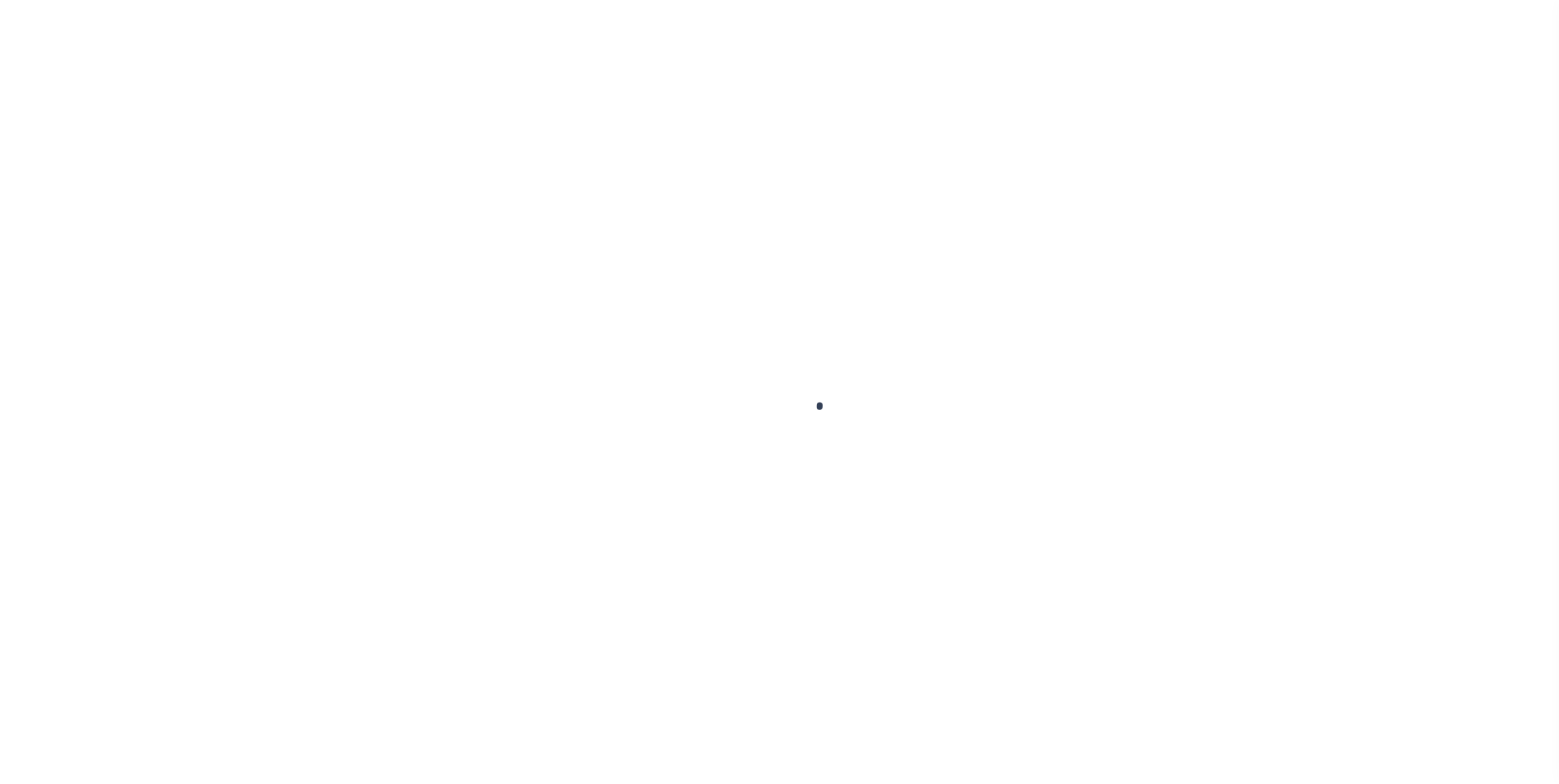
select select
type input "First Demo Bank"
type input "1052"
type input "First Demo Bank"
select select "Mixed Portfolio"
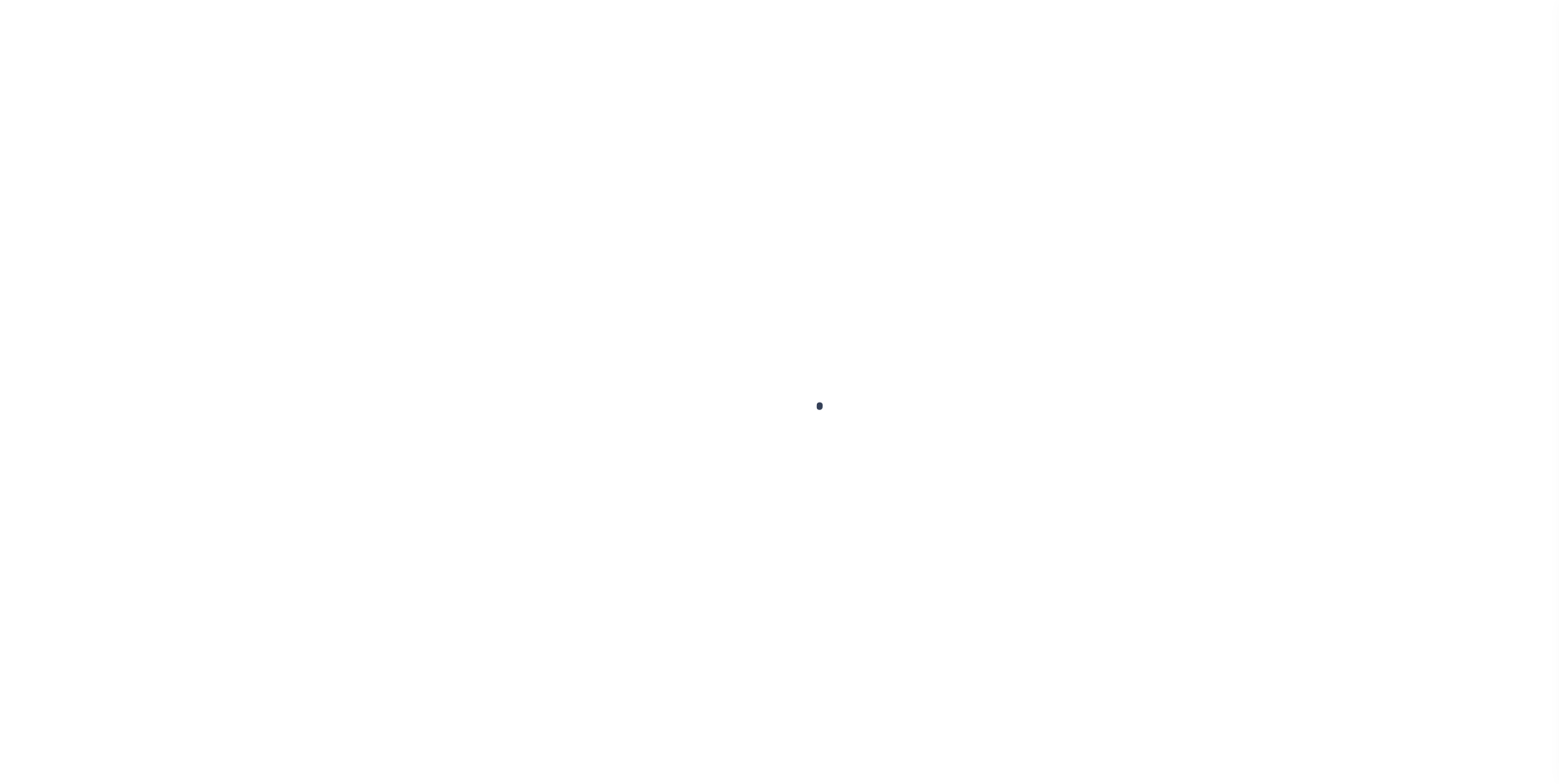
type input "Freddy Rodriguez"
type input "10/30/2022"
select select "Tier 1"
checkbox input "true"
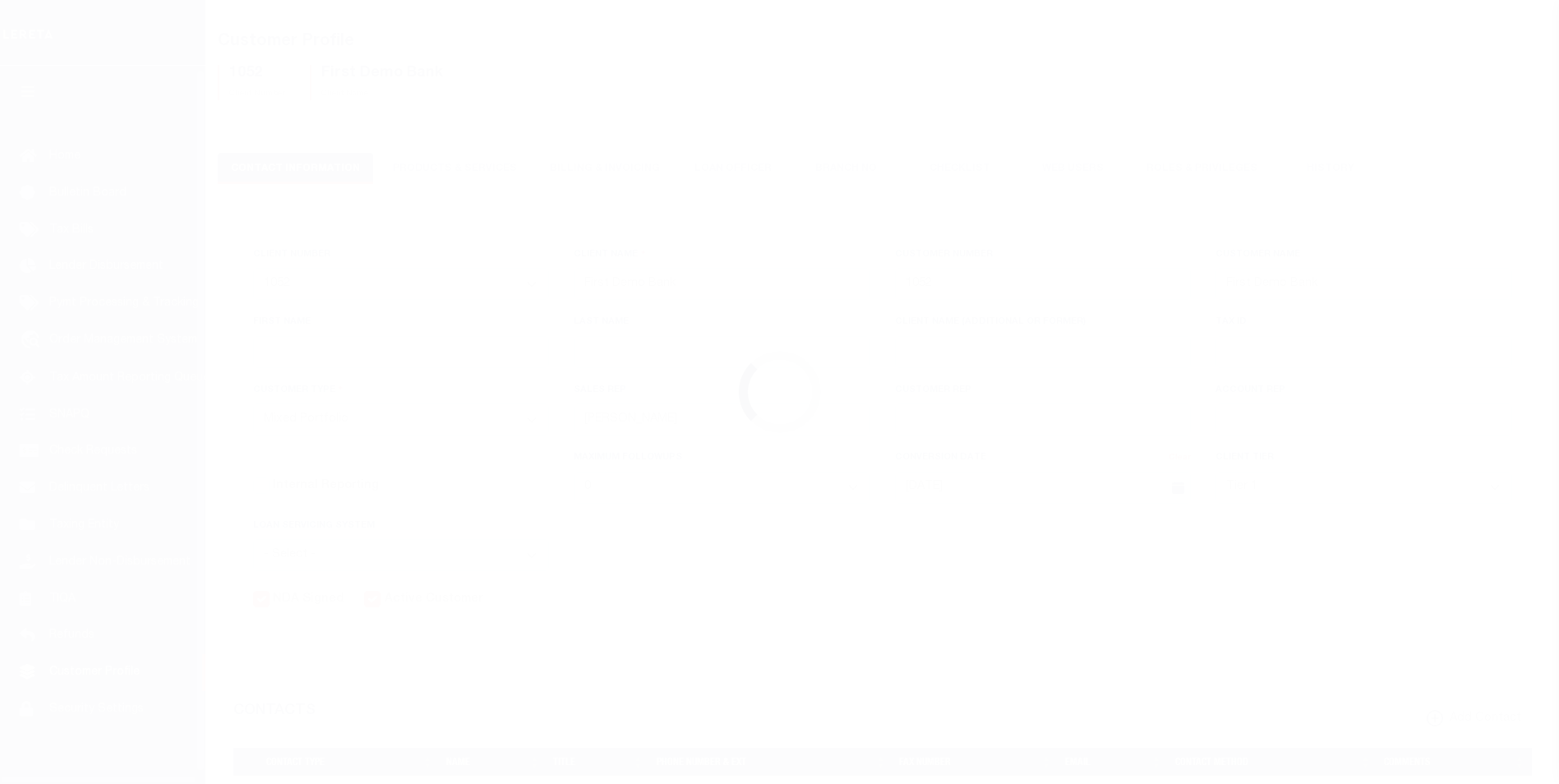
scroll to position [16, 0]
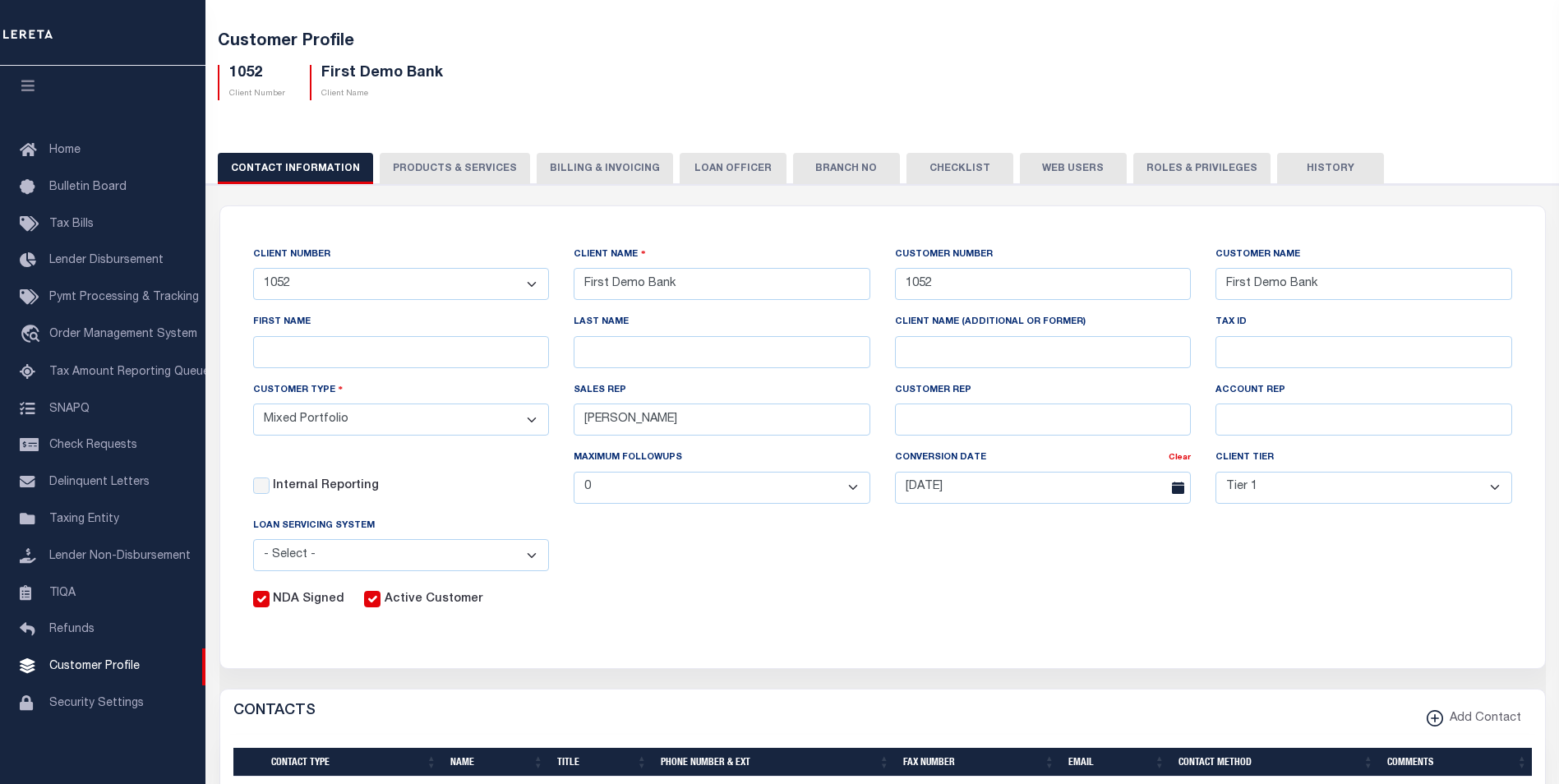
click at [1054, 159] on button "Web Users" at bounding box center [1073, 168] width 107 height 31
select select "100"
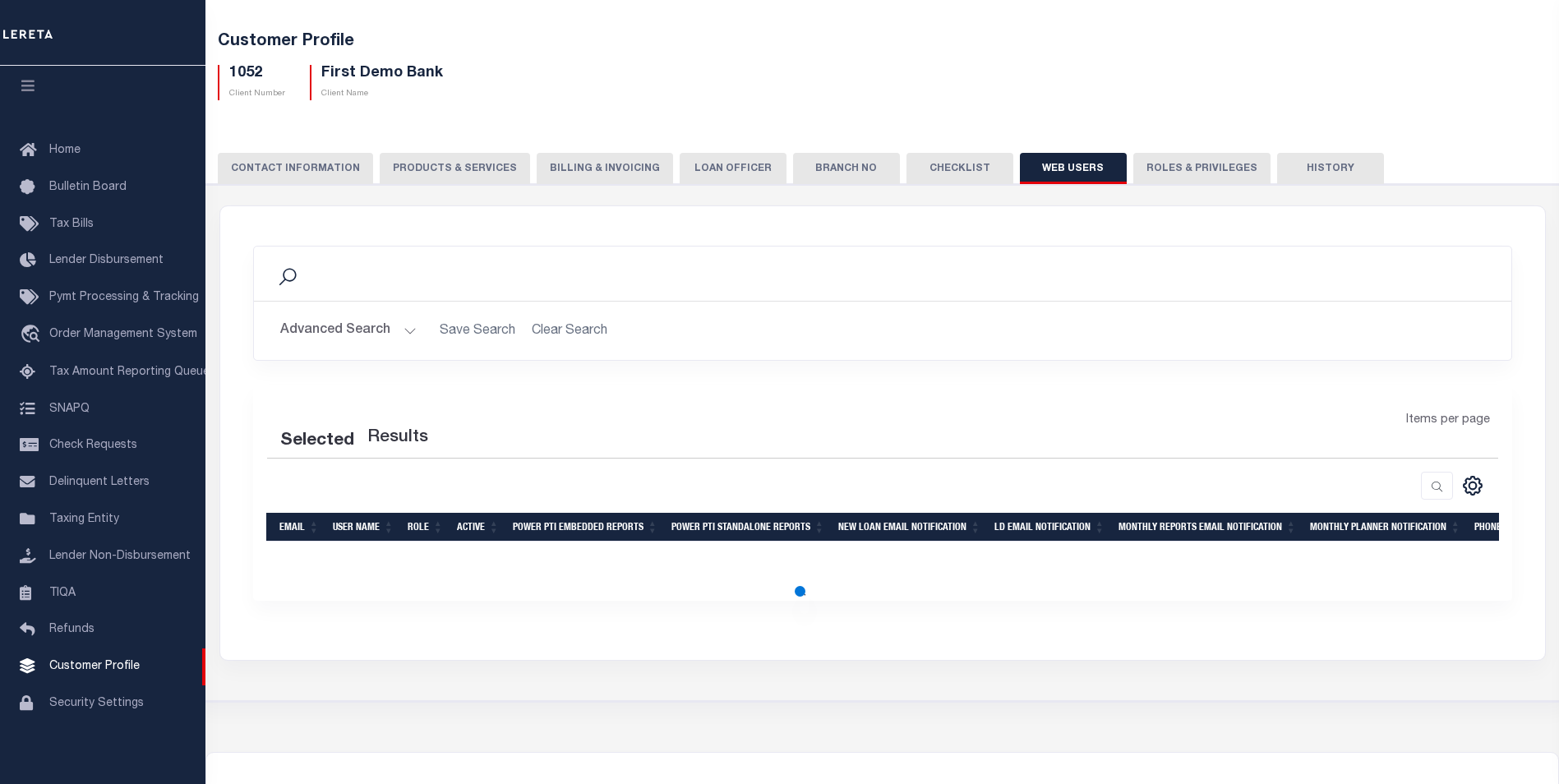
select select "100"
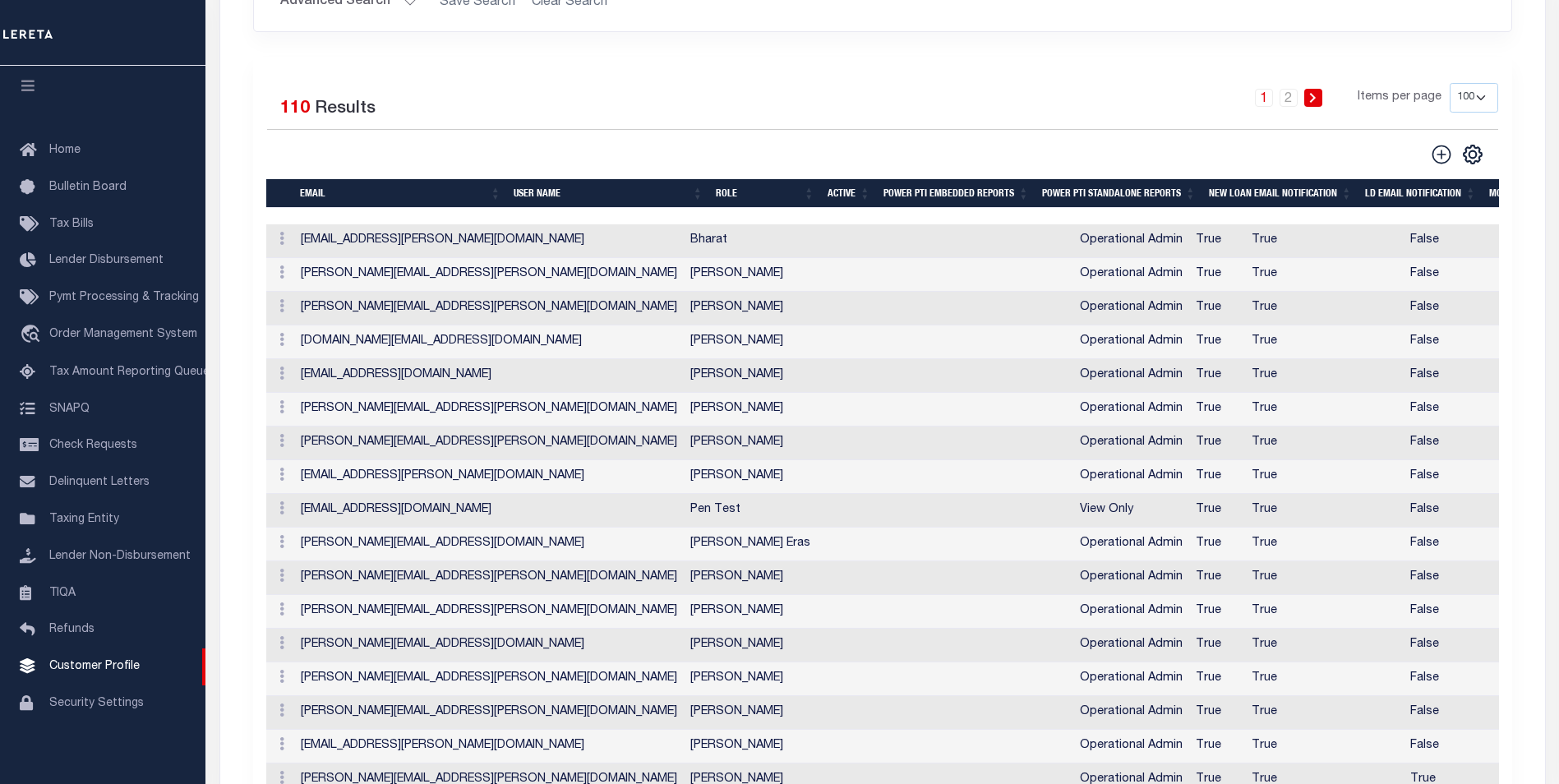
scroll to position [2270, 0]
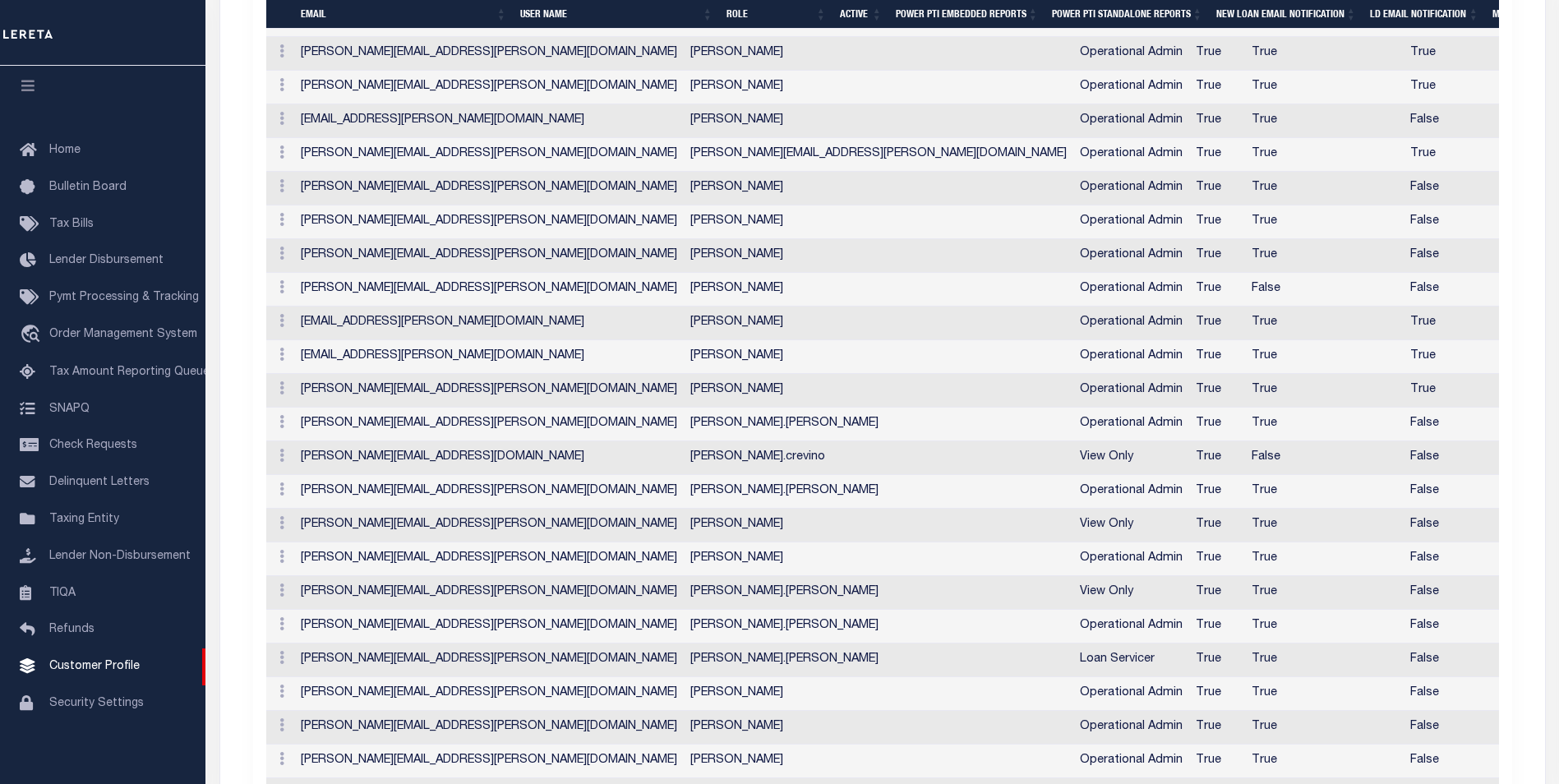
click at [480, 400] on td "fausto.cabrera@accumatch.com" at bounding box center [489, 391] width 390 height 34
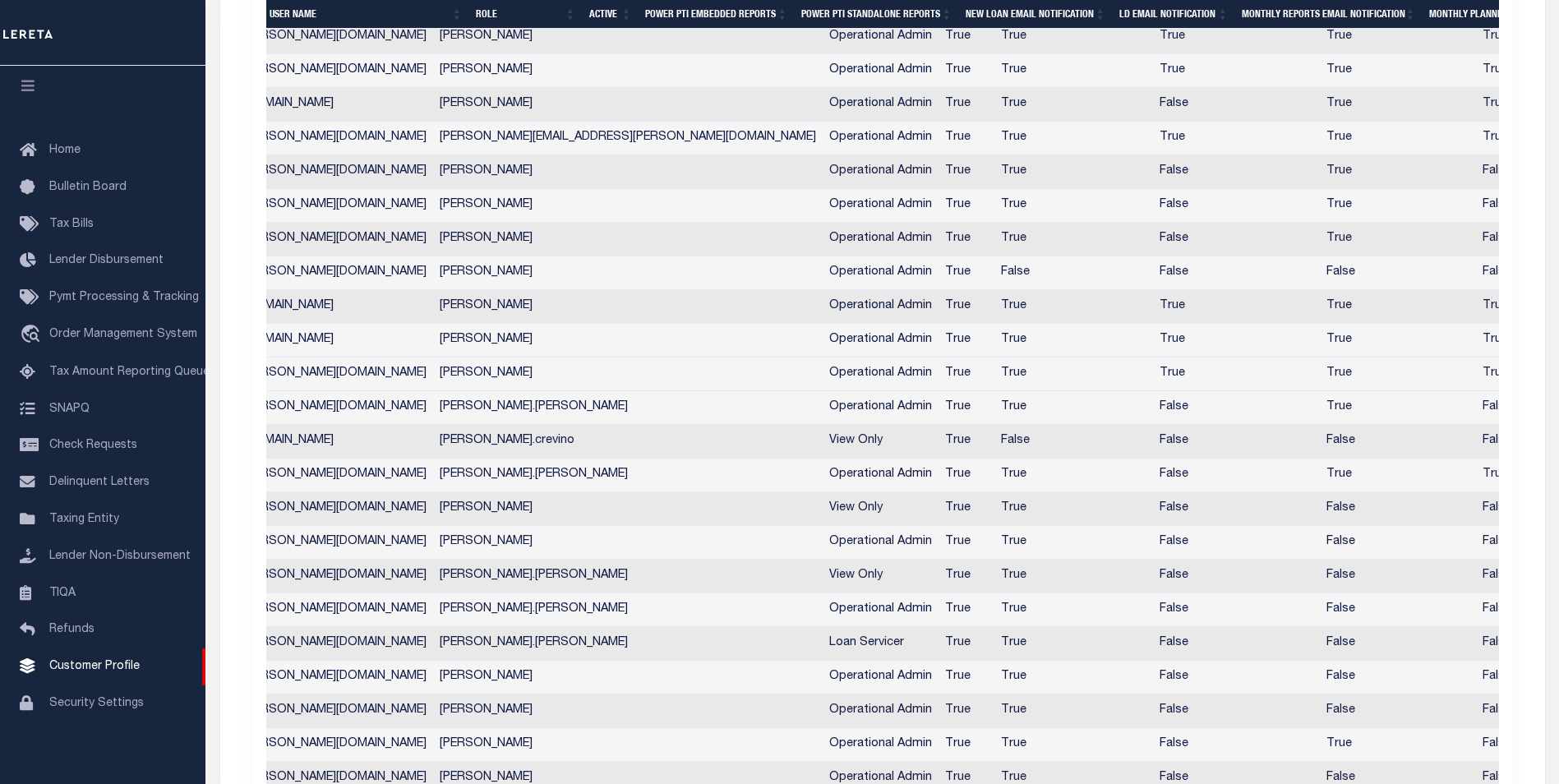
scroll to position [0, 0]
